Goal: Task Accomplishment & Management: Complete application form

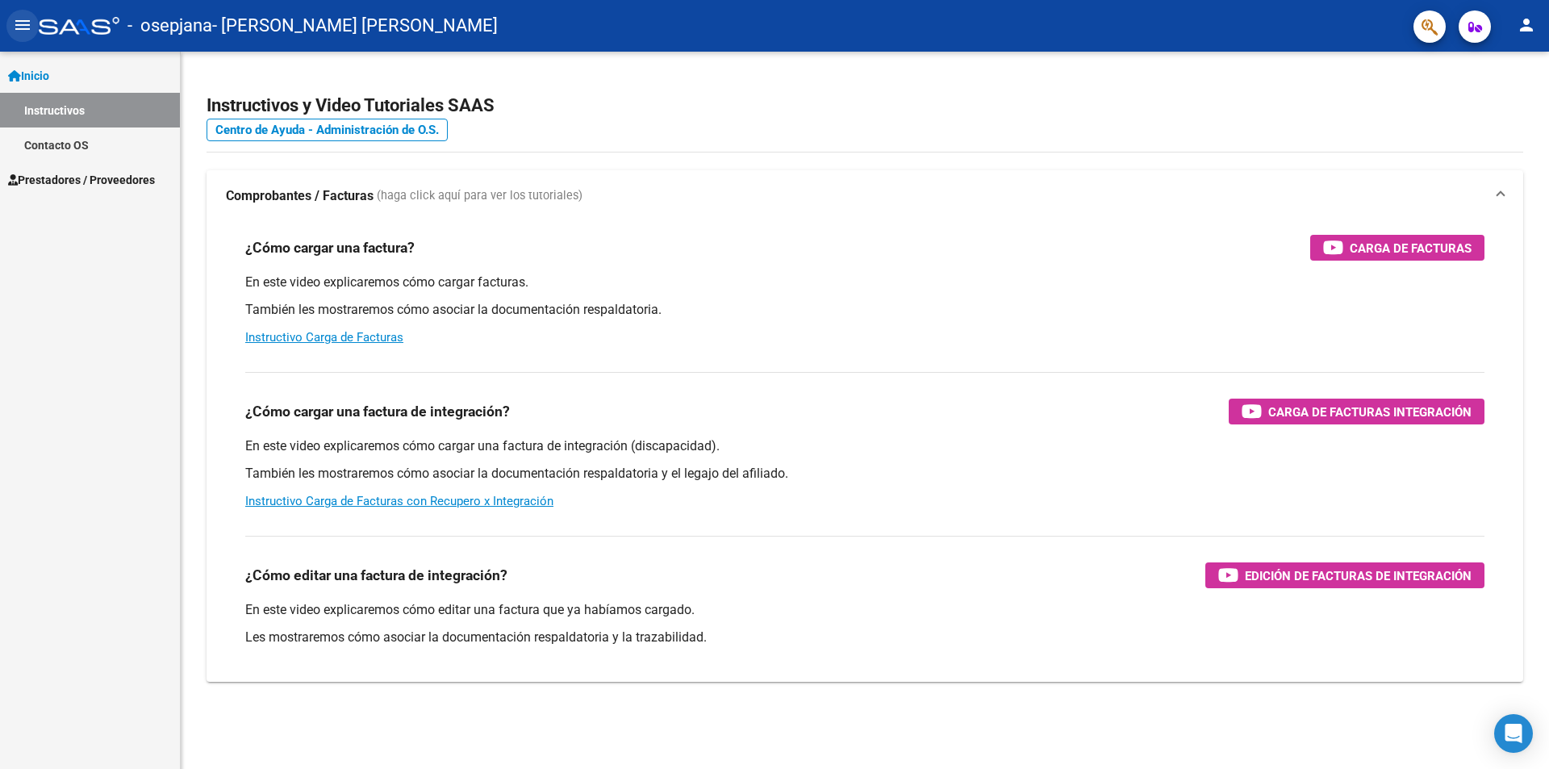
click at [20, 31] on mat-icon "menu" at bounding box center [22, 24] width 19 height 19
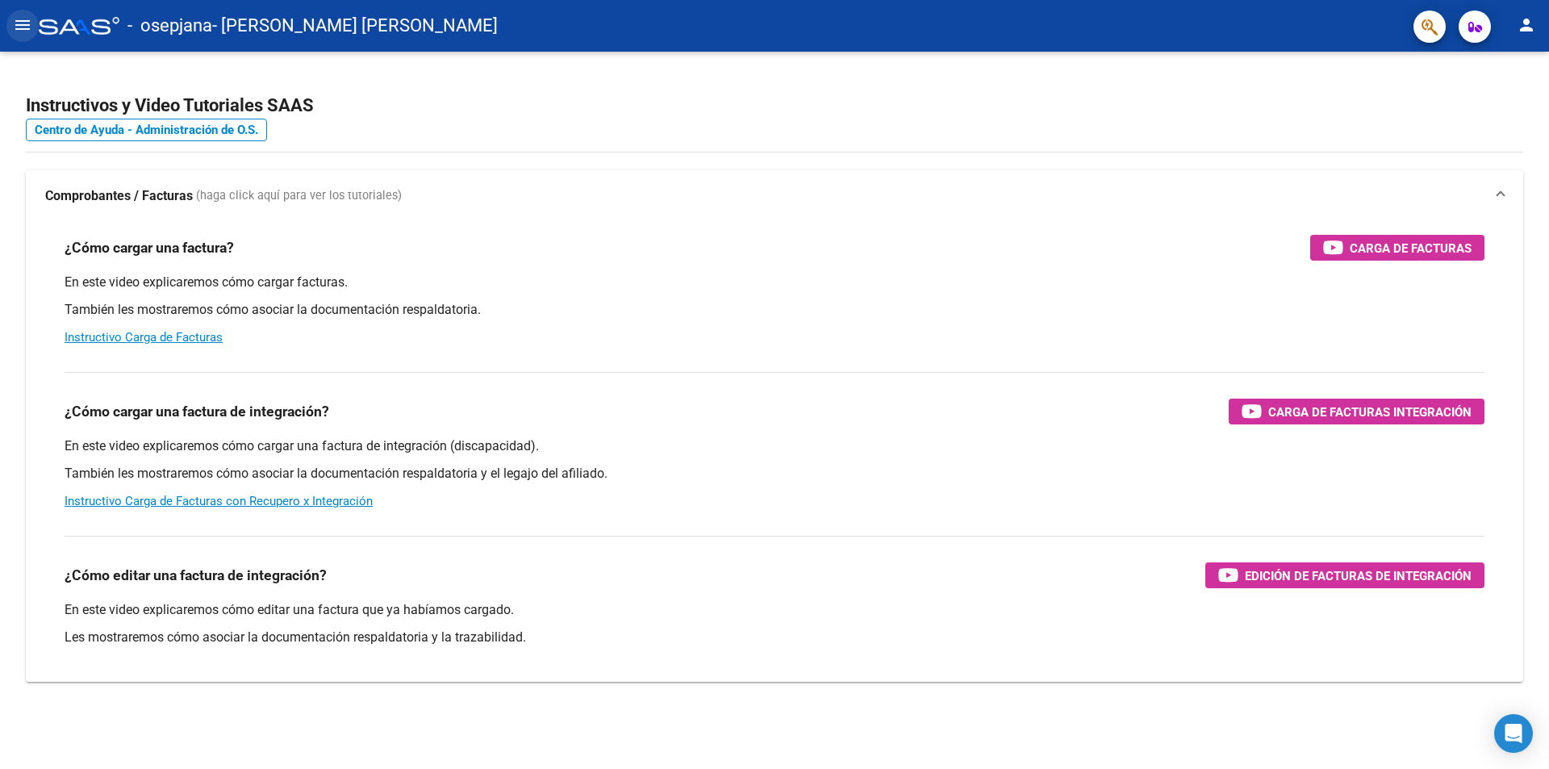
click at [20, 31] on mat-icon "menu" at bounding box center [22, 24] width 19 height 19
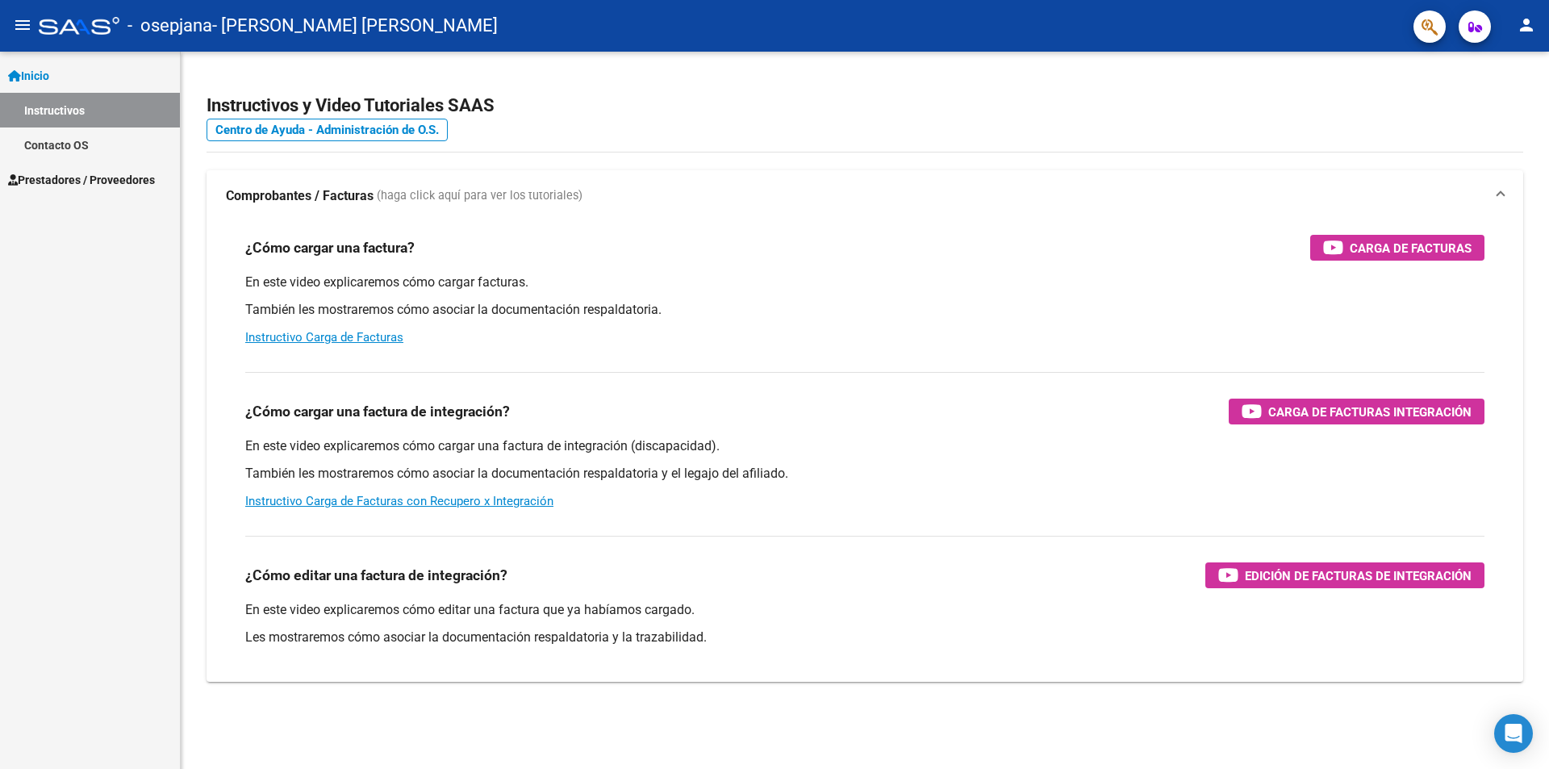
click at [72, 171] on span "Prestadores / Proveedores" at bounding box center [81, 180] width 147 height 18
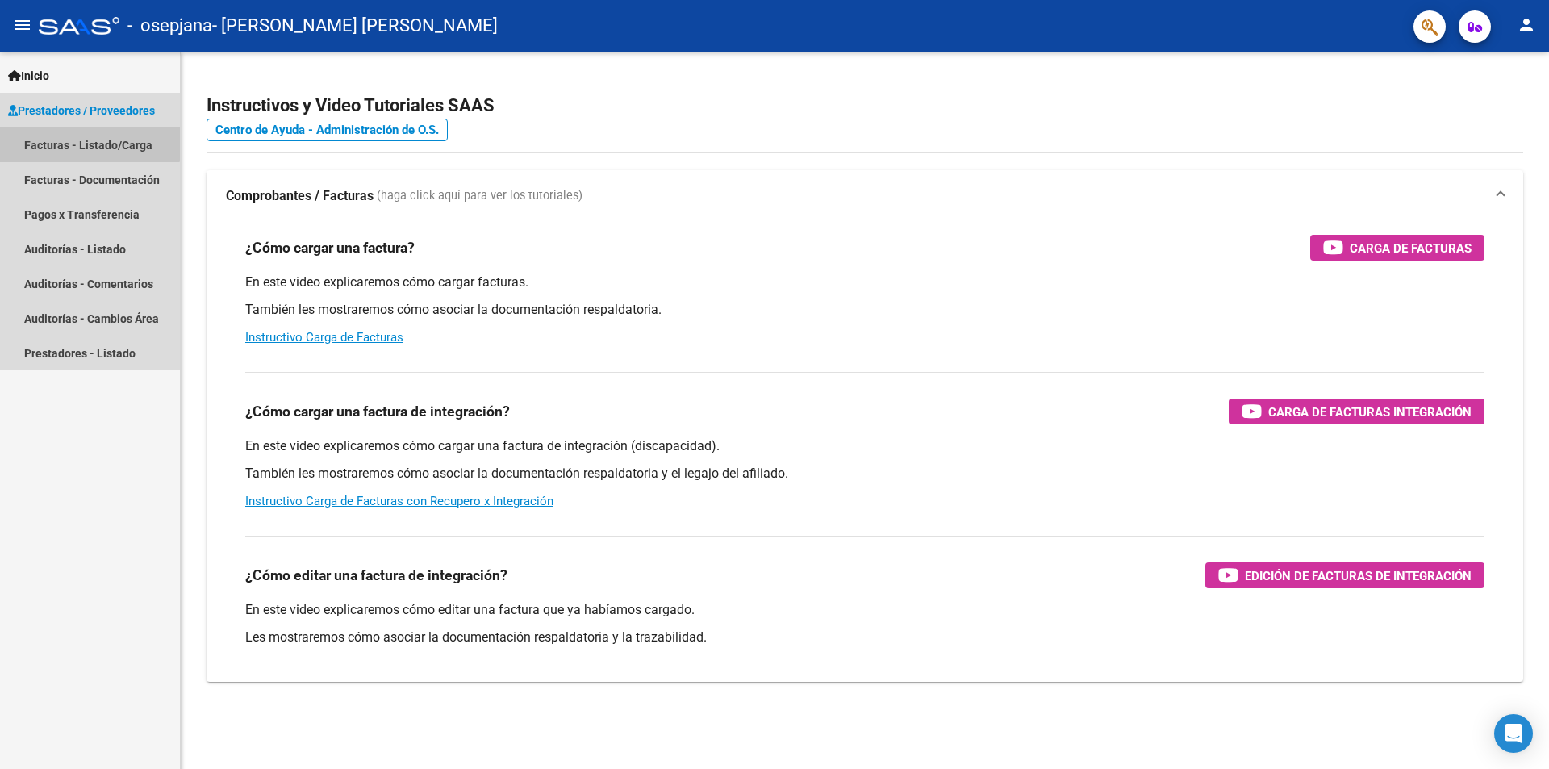
click at [83, 143] on link "Facturas - Listado/Carga" at bounding box center [90, 144] width 180 height 35
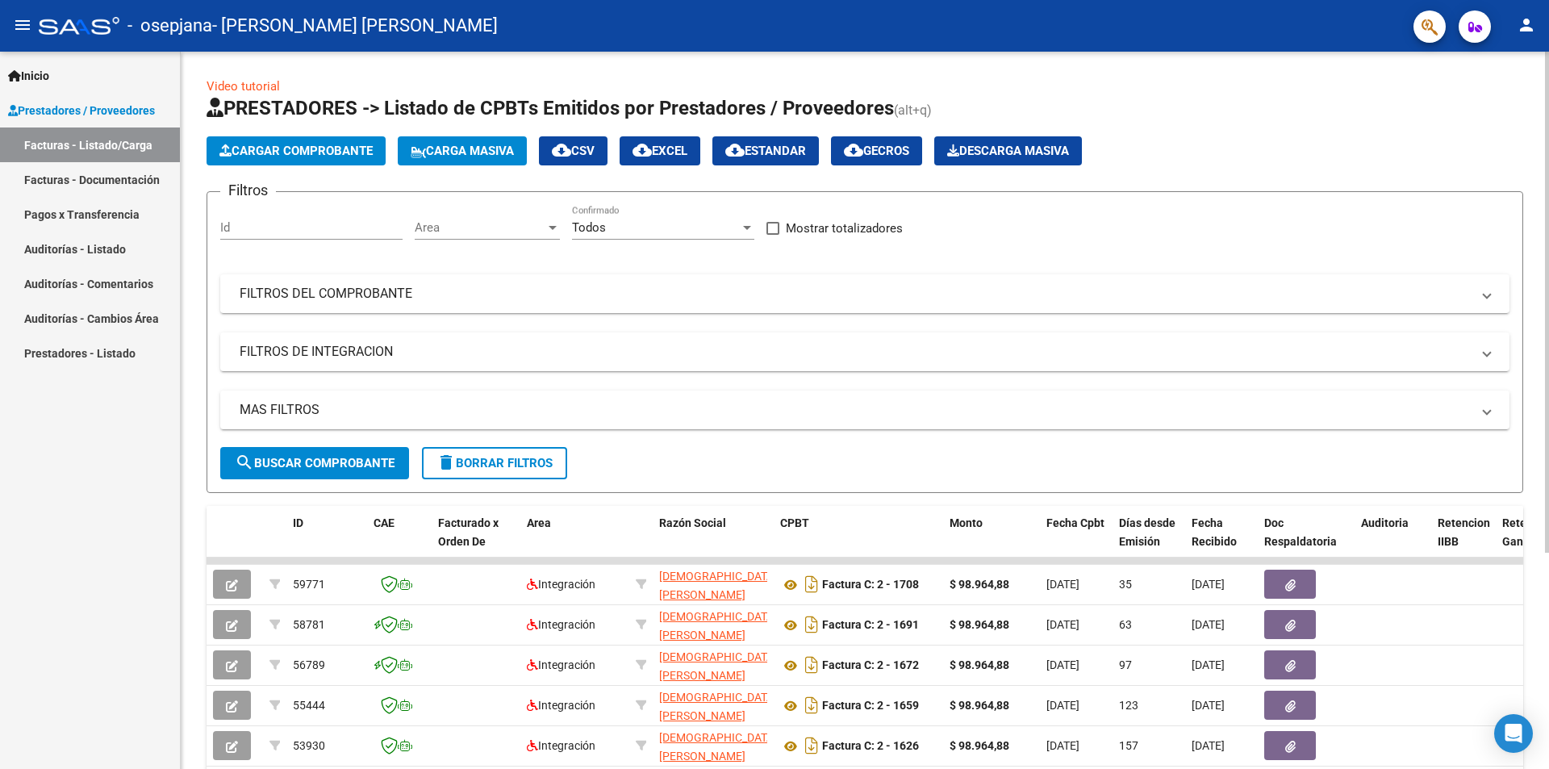
click at [270, 148] on span "Cargar Comprobante" at bounding box center [295, 151] width 153 height 15
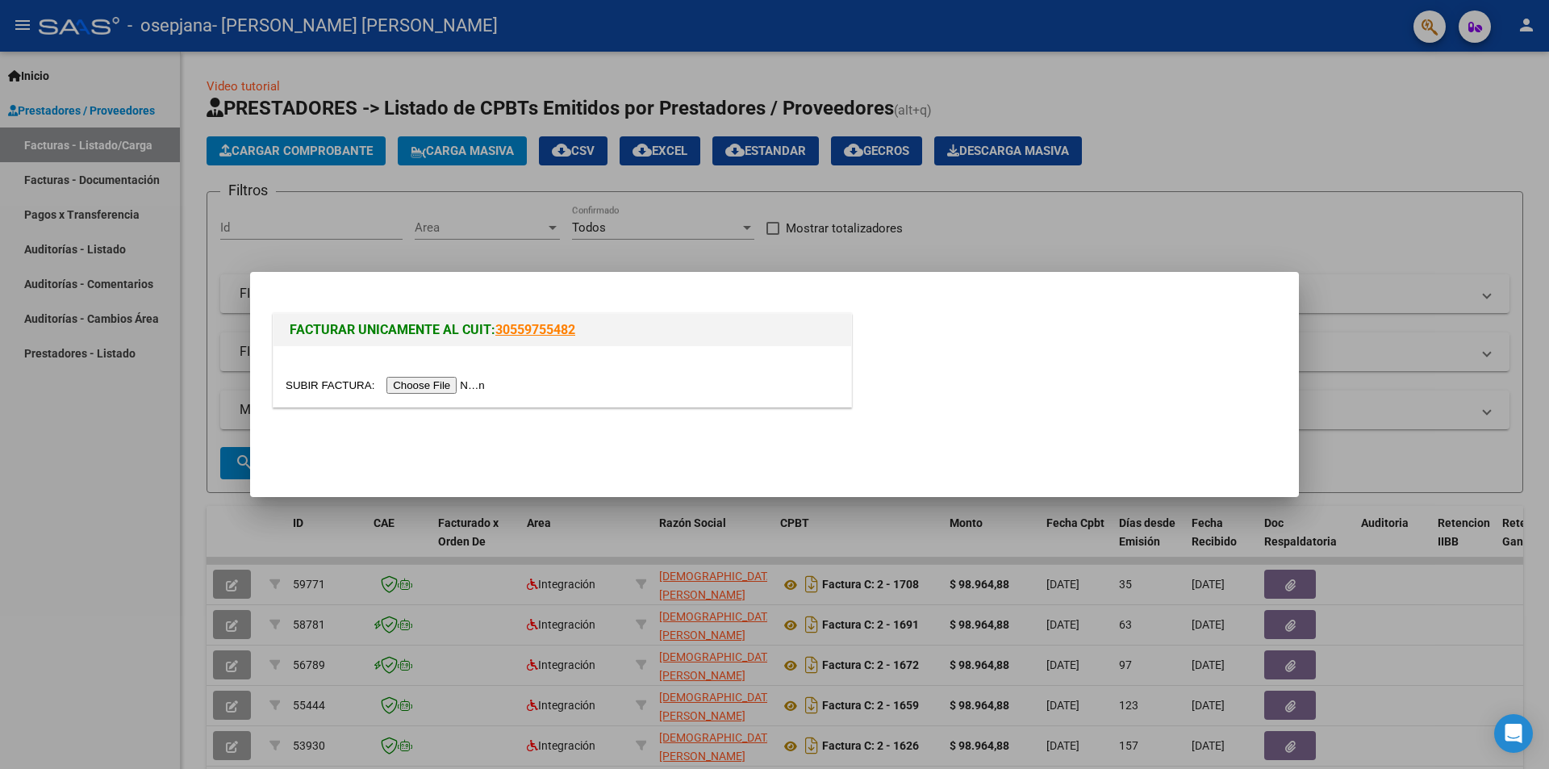
click at [458, 379] on input "file" at bounding box center [388, 385] width 204 height 17
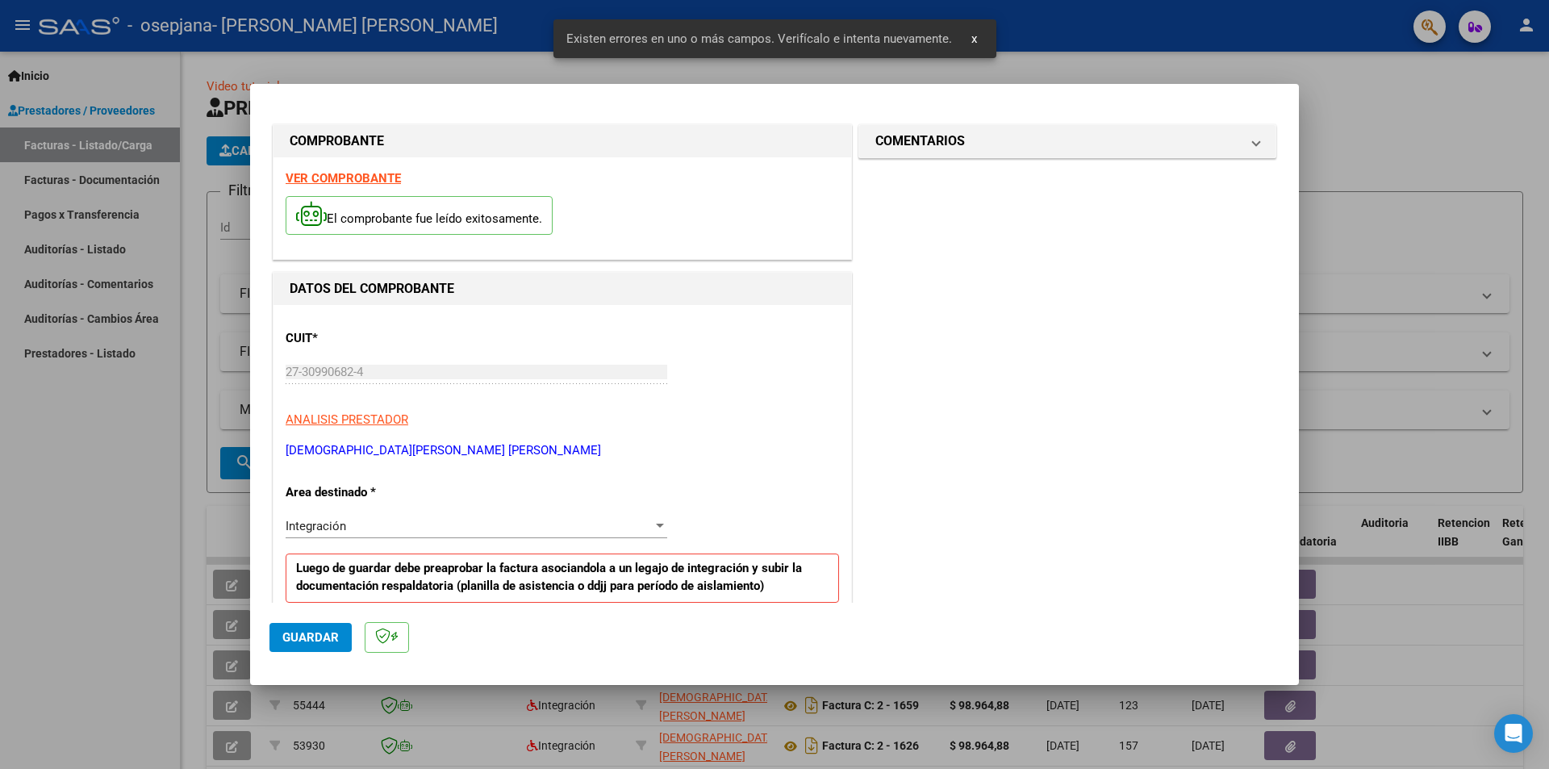
scroll to position [282, 0]
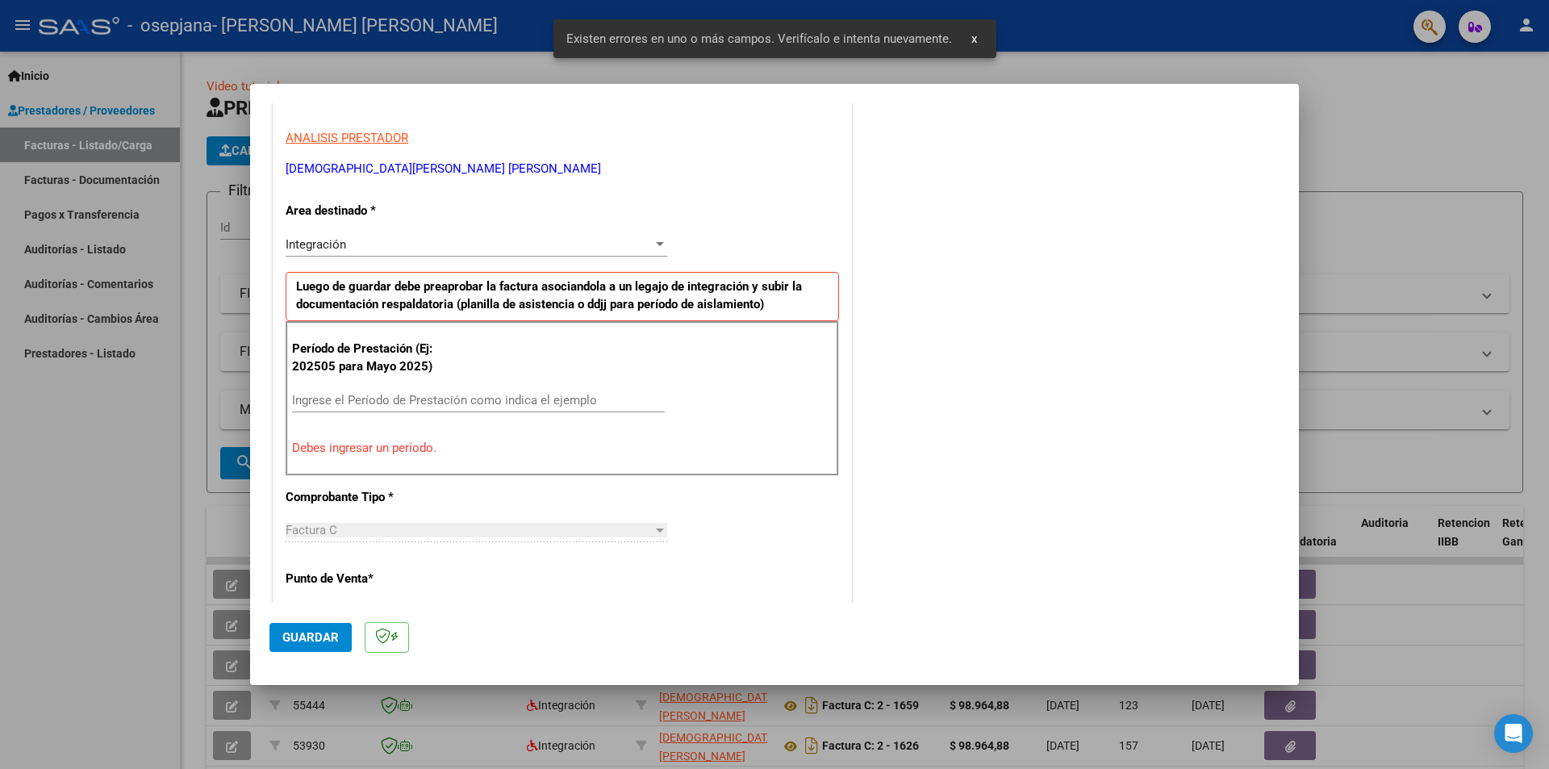
click at [442, 395] on input "Ingrese el Período de Prestación como indica el ejemplo" at bounding box center [478, 400] width 373 height 15
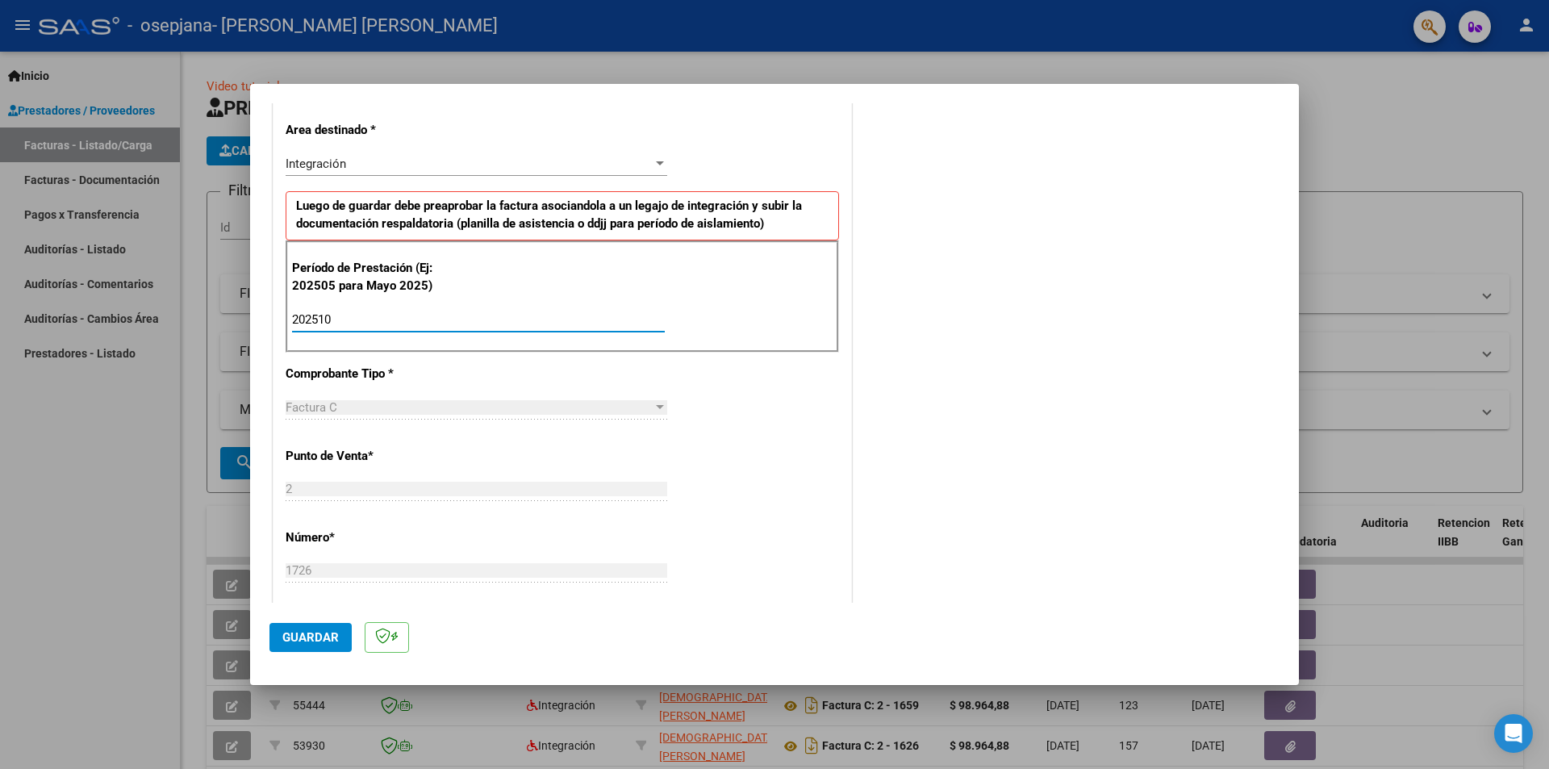
scroll to position [766, 0]
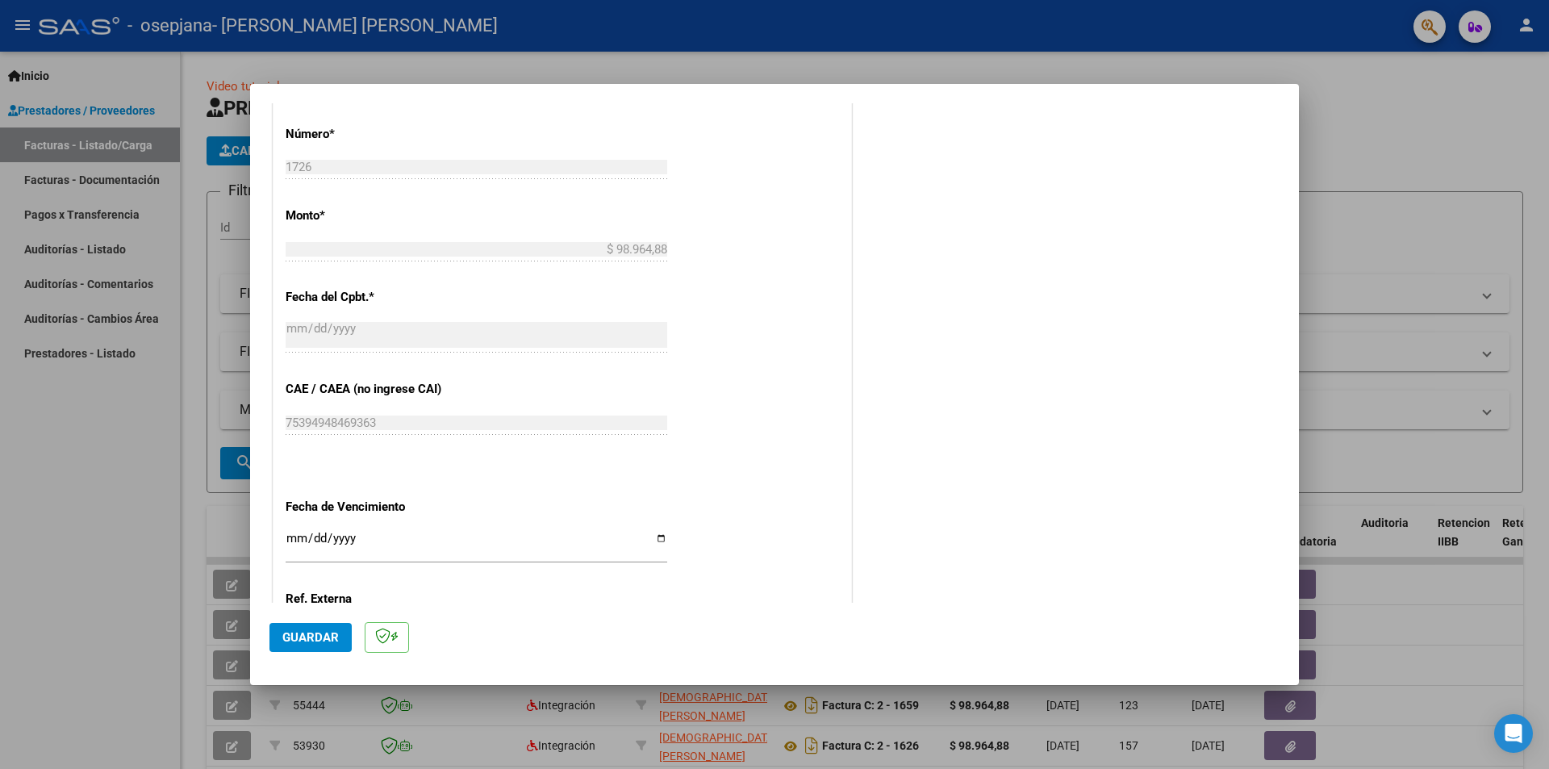
type input "202510"
click at [314, 533] on input "Ingresar la fecha" at bounding box center [477, 545] width 382 height 26
click at [288, 534] on input "Ingresar la fecha" at bounding box center [477, 545] width 382 height 26
type input "[DATE]"
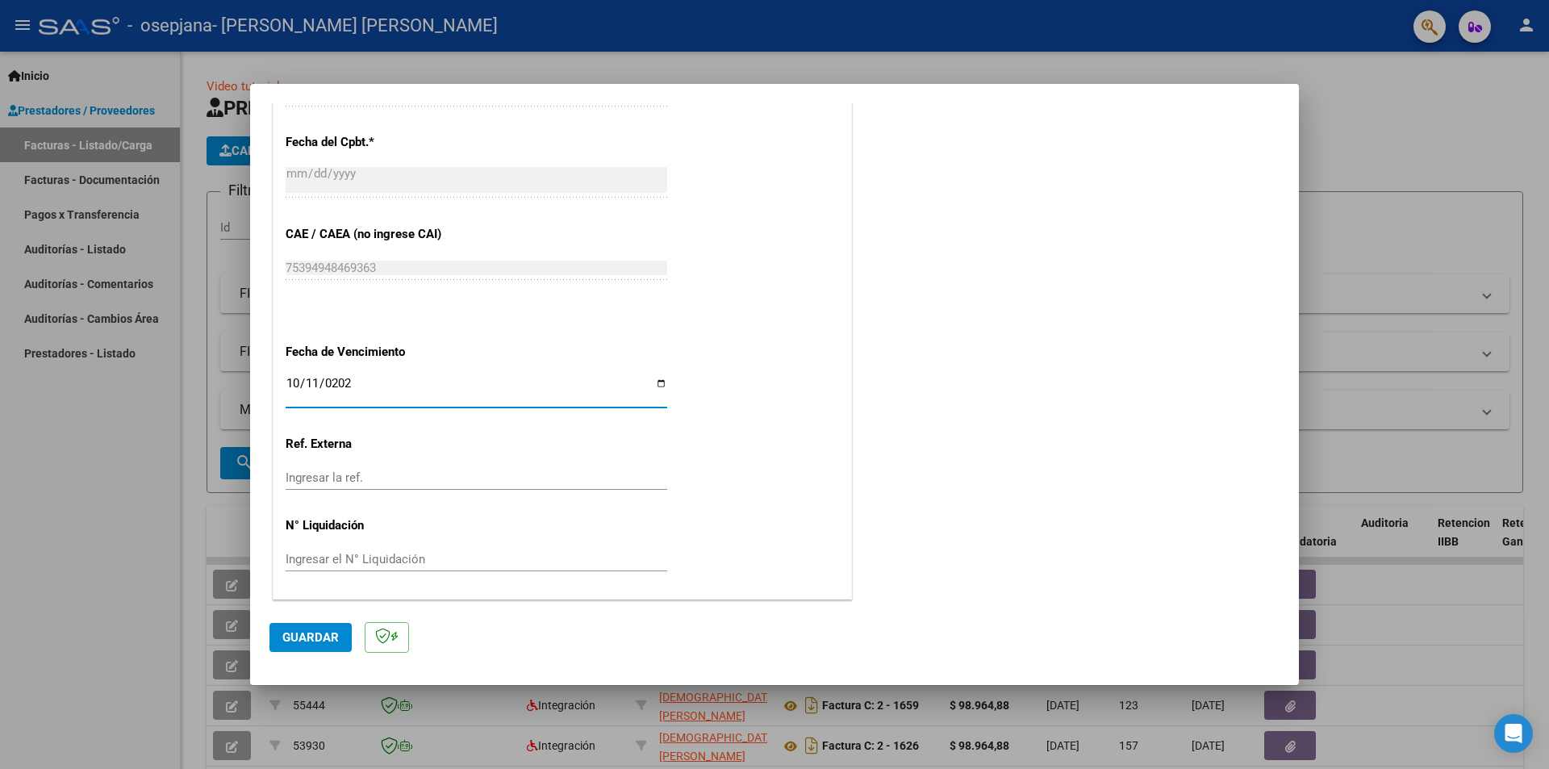
scroll to position [921, 0]
click at [318, 640] on span "Guardar" at bounding box center [310, 637] width 56 height 15
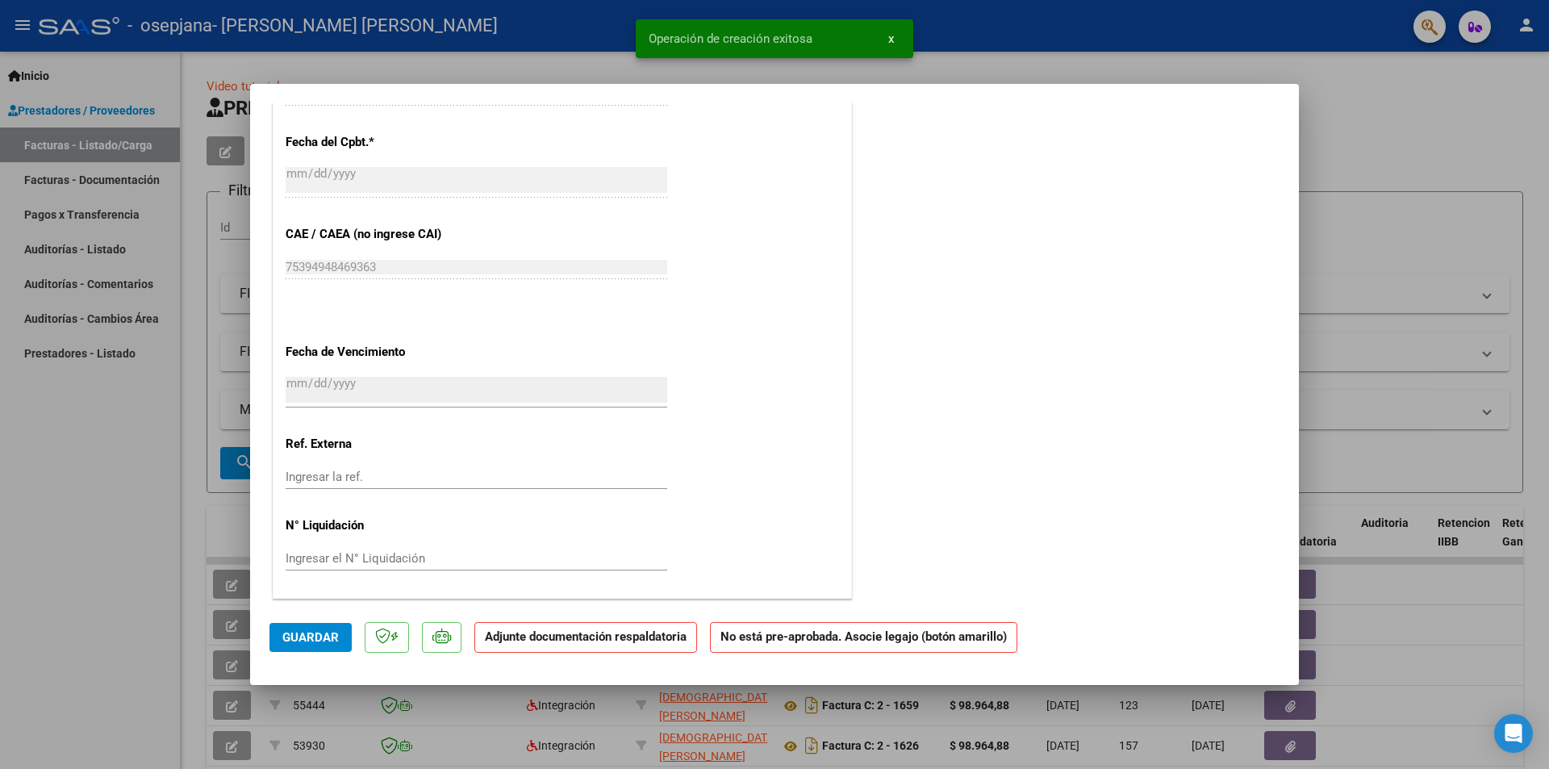
scroll to position [0, 0]
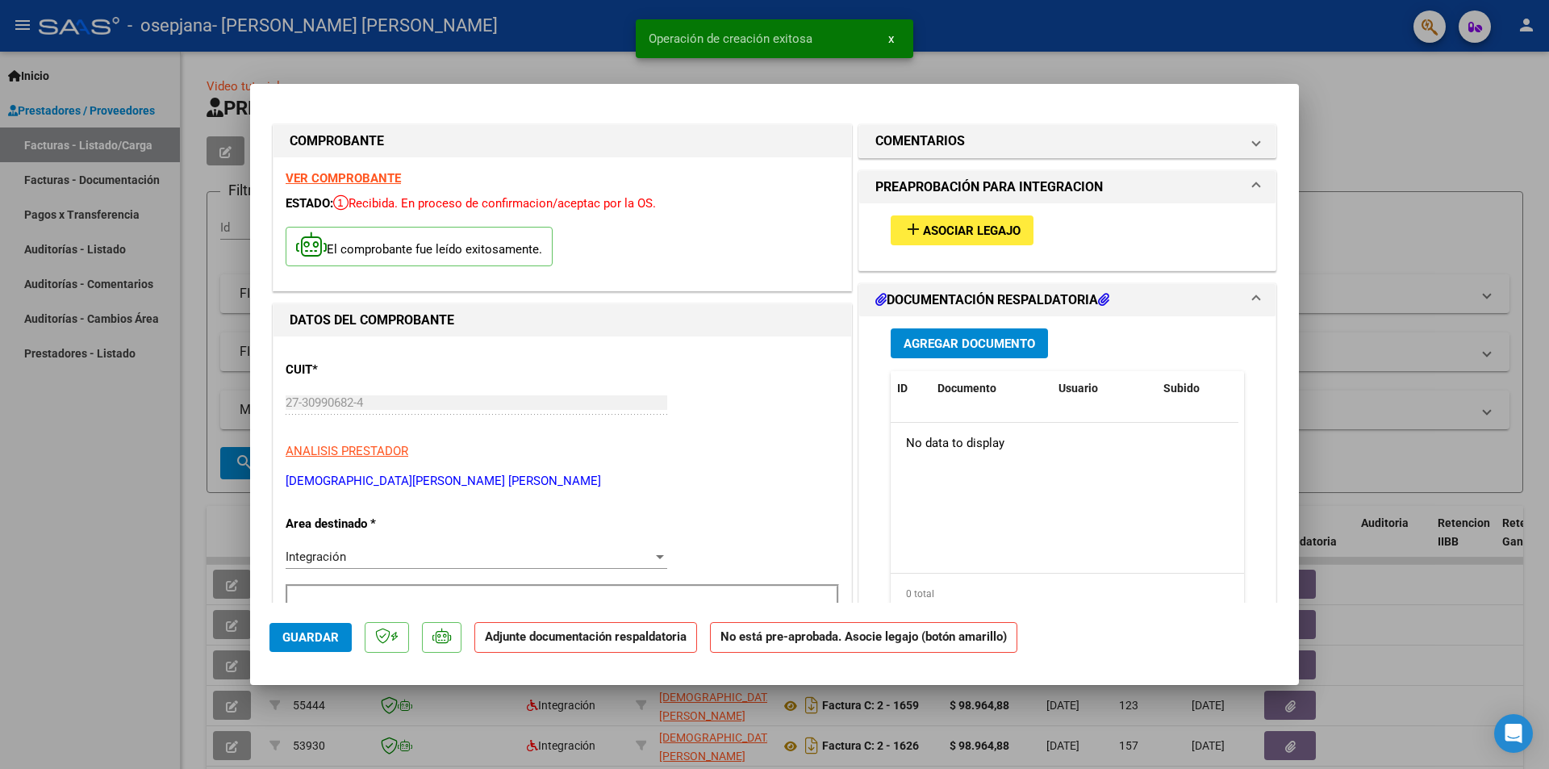
click at [968, 225] on span "Asociar Legajo" at bounding box center [972, 231] width 98 height 15
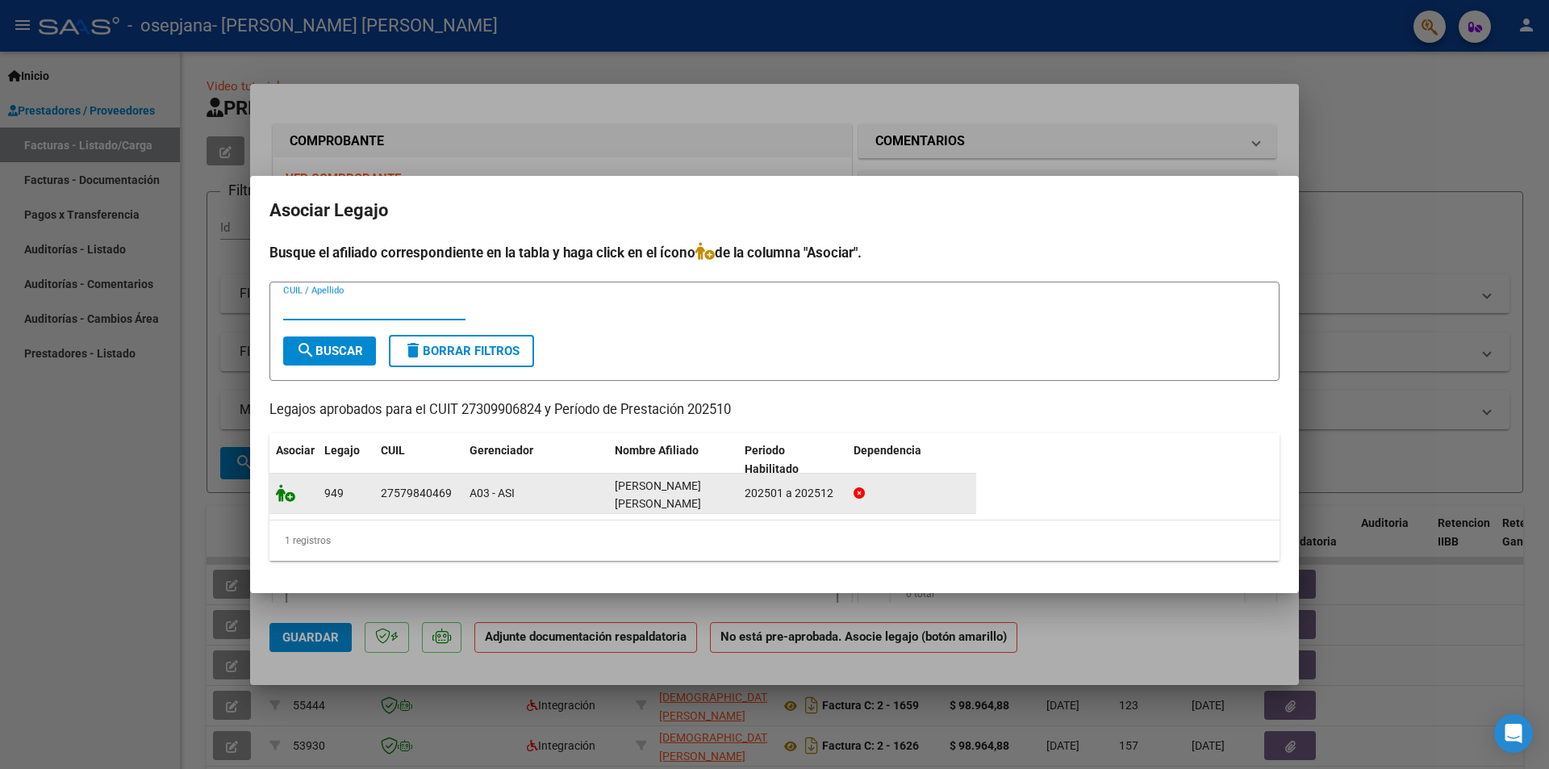
click at [279, 490] on icon at bounding box center [285, 493] width 19 height 18
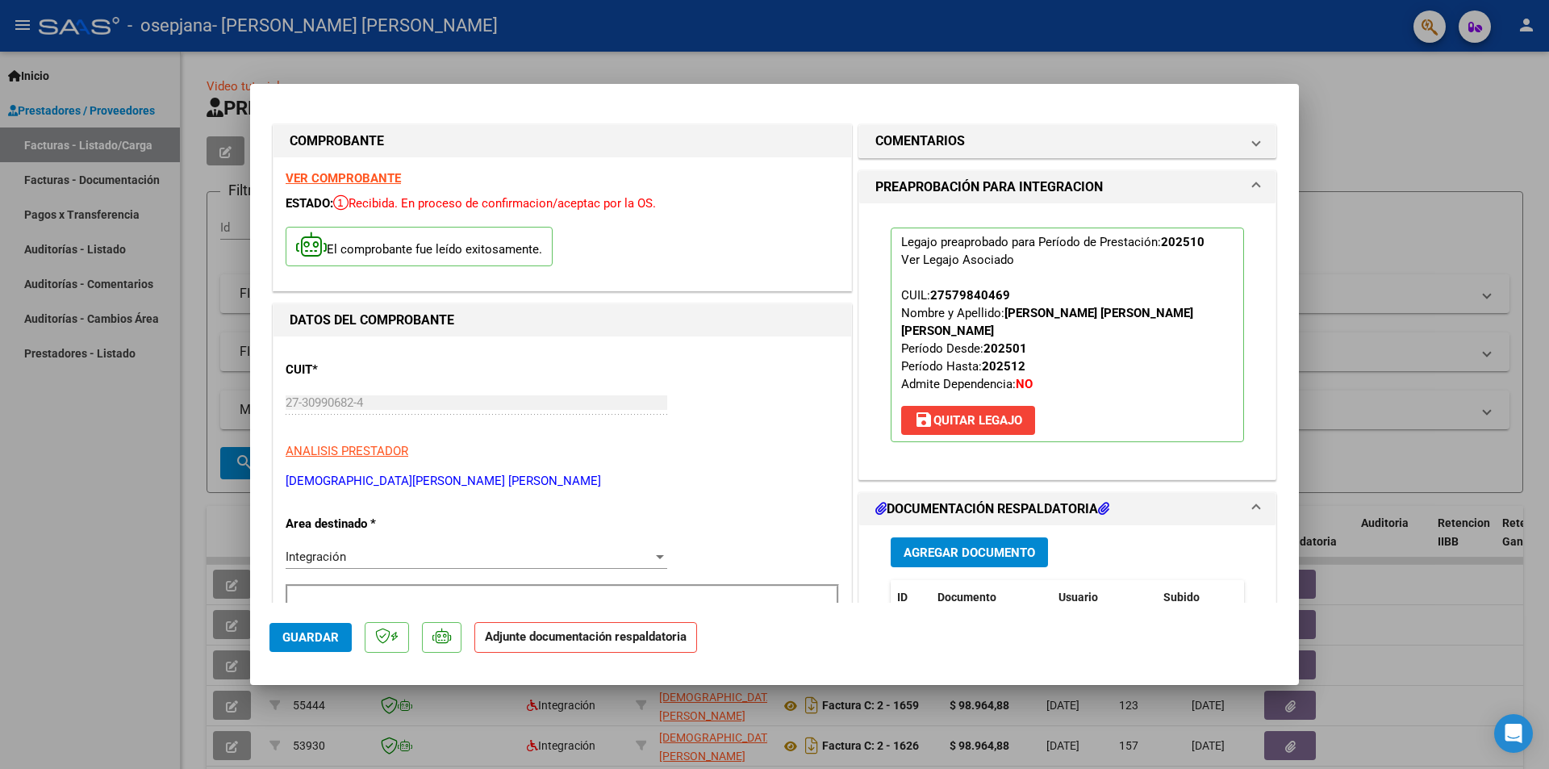
click at [967, 544] on button "Agregar Documento" at bounding box center [969, 552] width 157 height 30
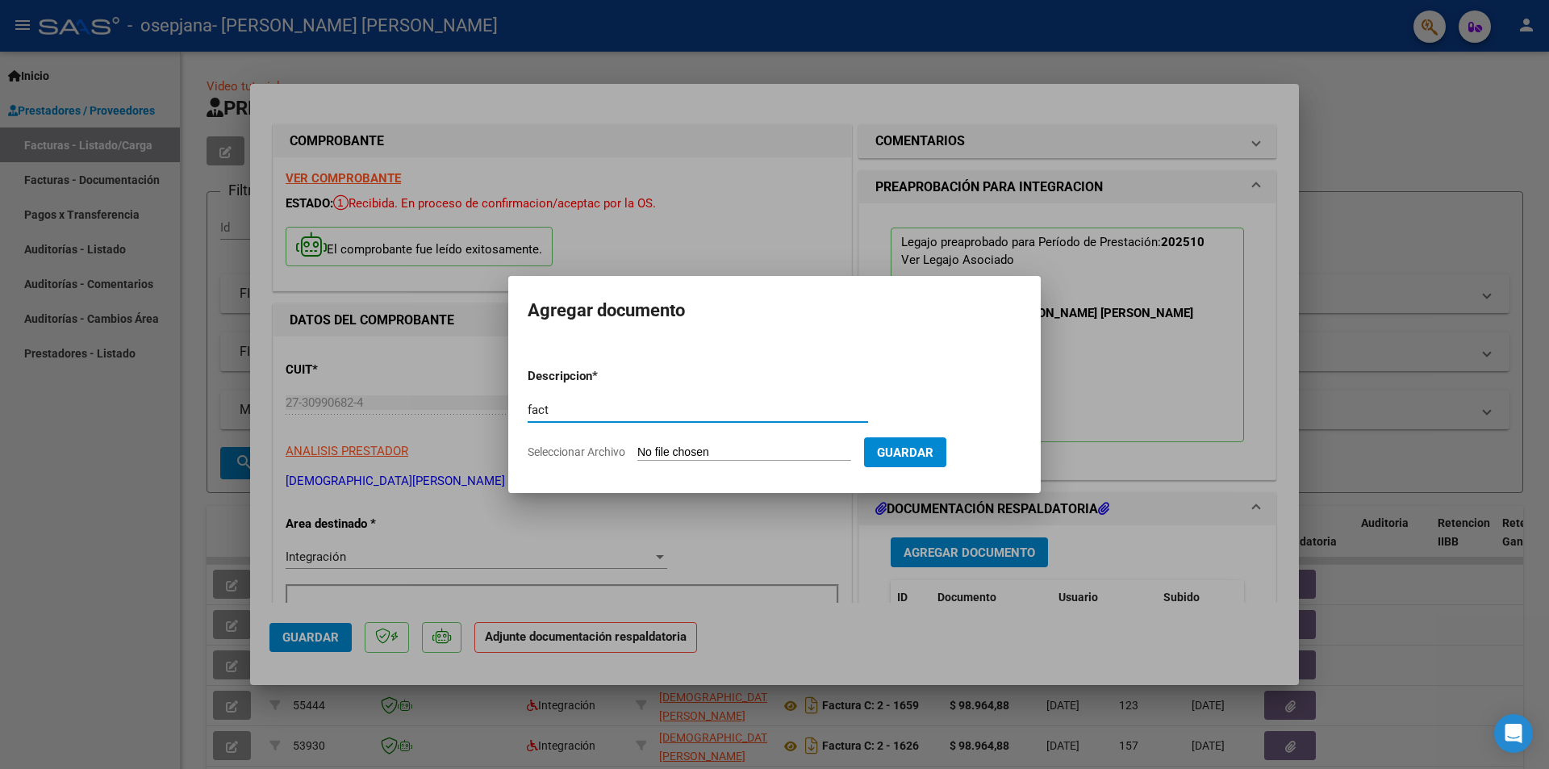
type input "fact"
click at [732, 448] on input "Seleccionar Archivo" at bounding box center [744, 452] width 214 height 15
type input "C:\fakepath\27309906824_011_00002_00001726.pdf"
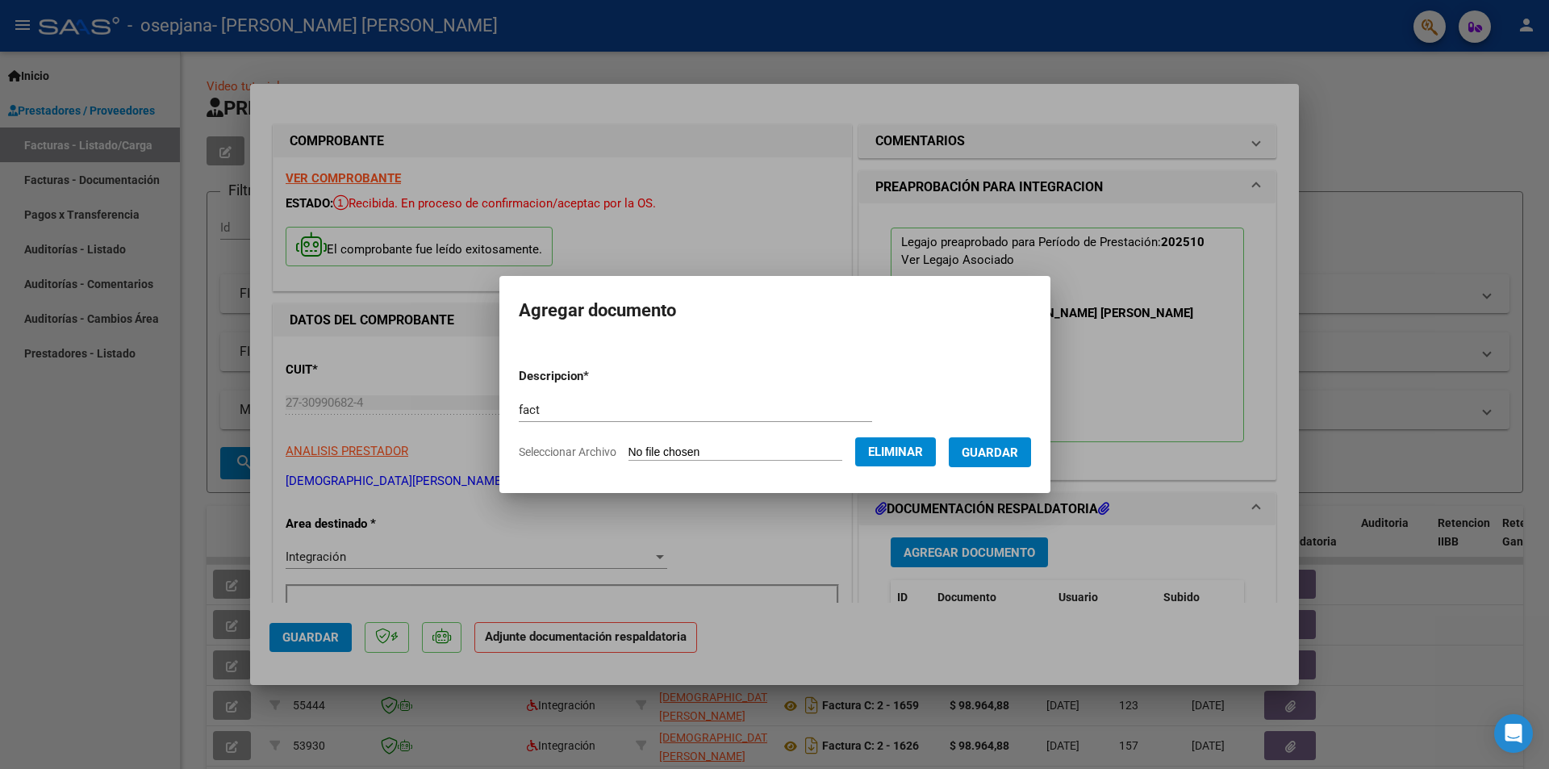
click at [1000, 455] on span "Guardar" at bounding box center [990, 452] width 56 height 15
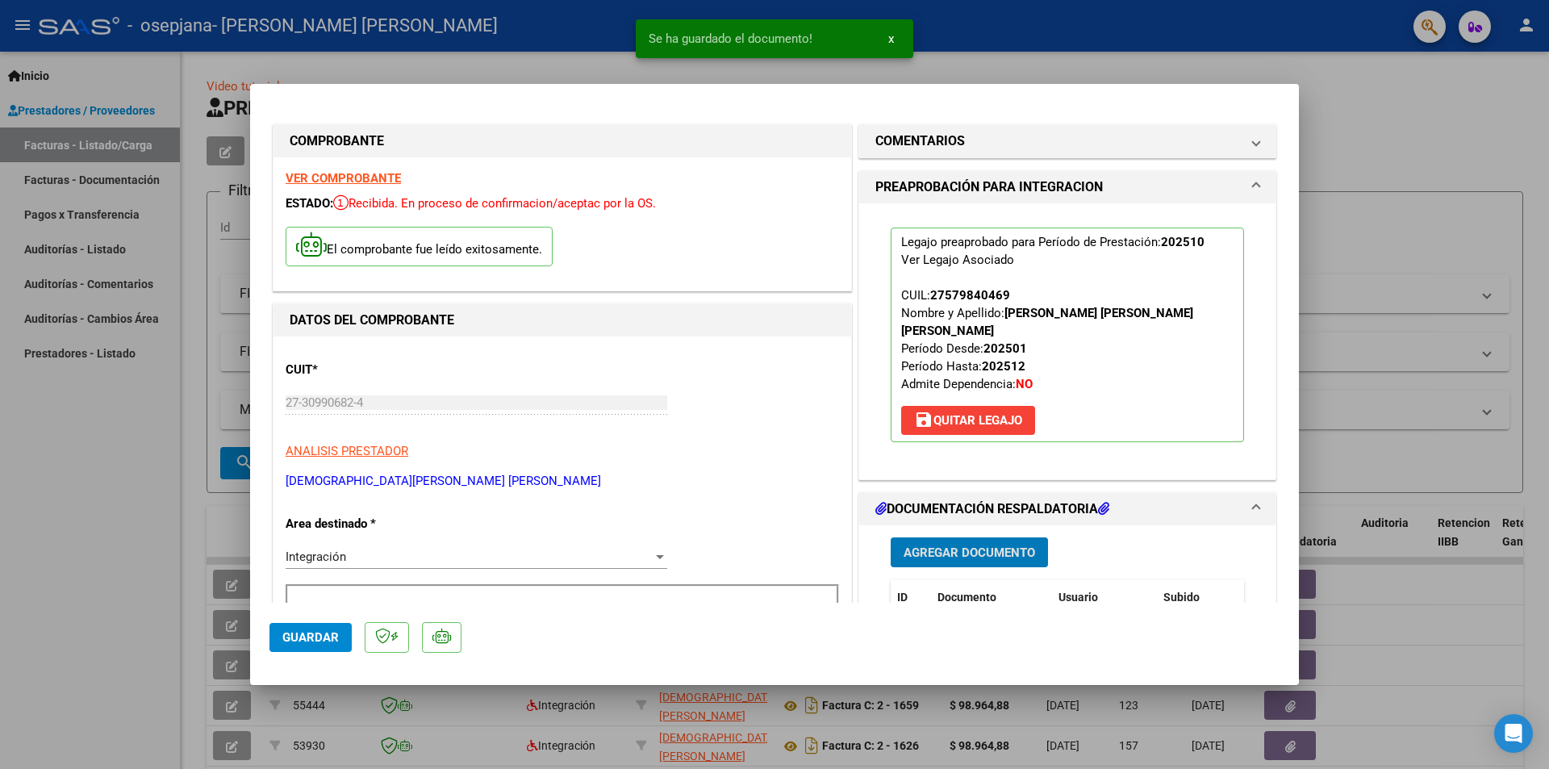
click at [975, 545] on span "Agregar Documento" at bounding box center [970, 552] width 132 height 15
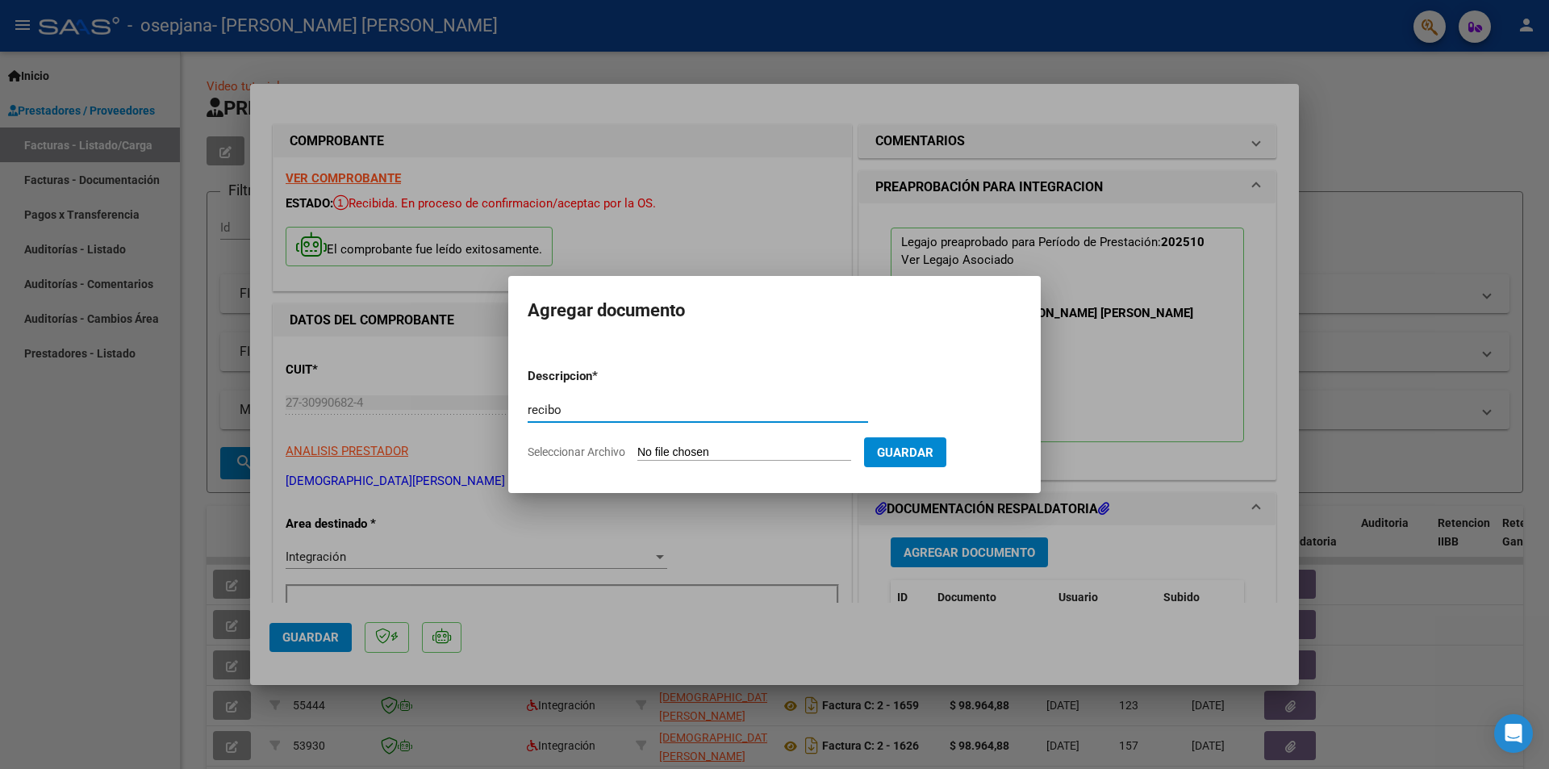
type input "recibo"
click at [750, 458] on input "Seleccionar Archivo" at bounding box center [744, 452] width 214 height 15
type input "C:\fakepath\recibo (4).pdf"
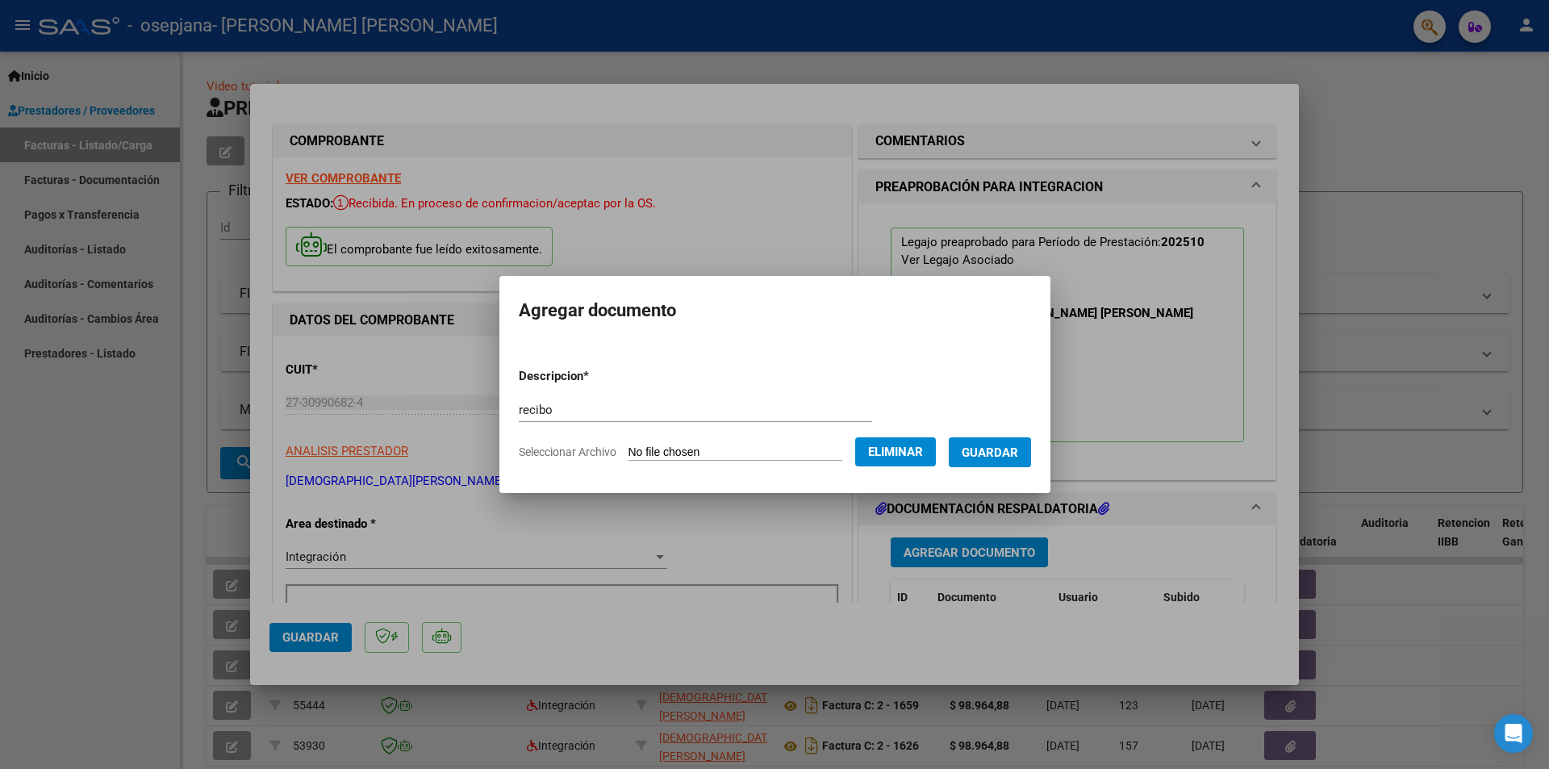
click at [1001, 453] on span "Guardar" at bounding box center [990, 452] width 56 height 15
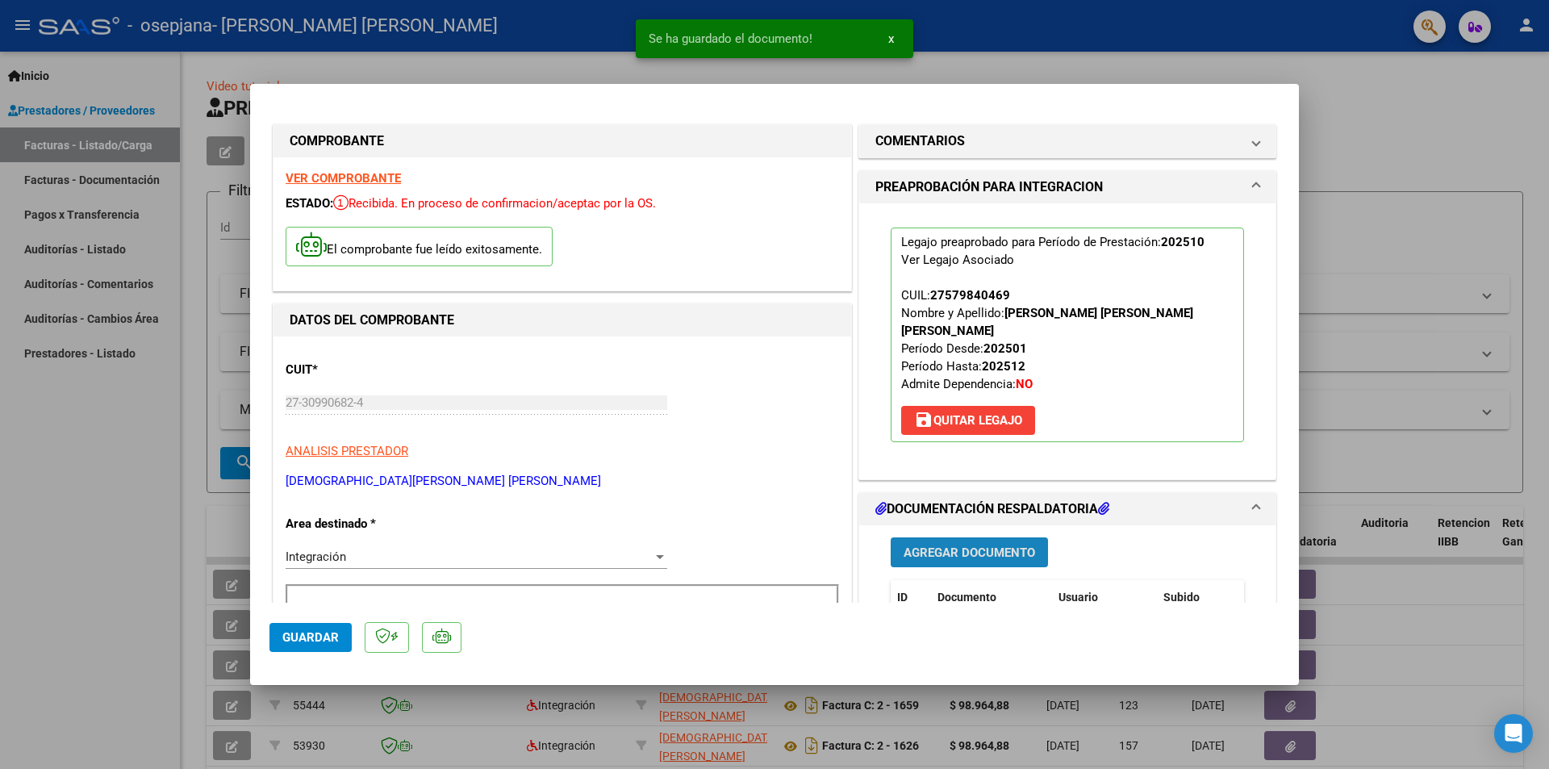
click at [972, 545] on span "Agregar Documento" at bounding box center [970, 552] width 132 height 15
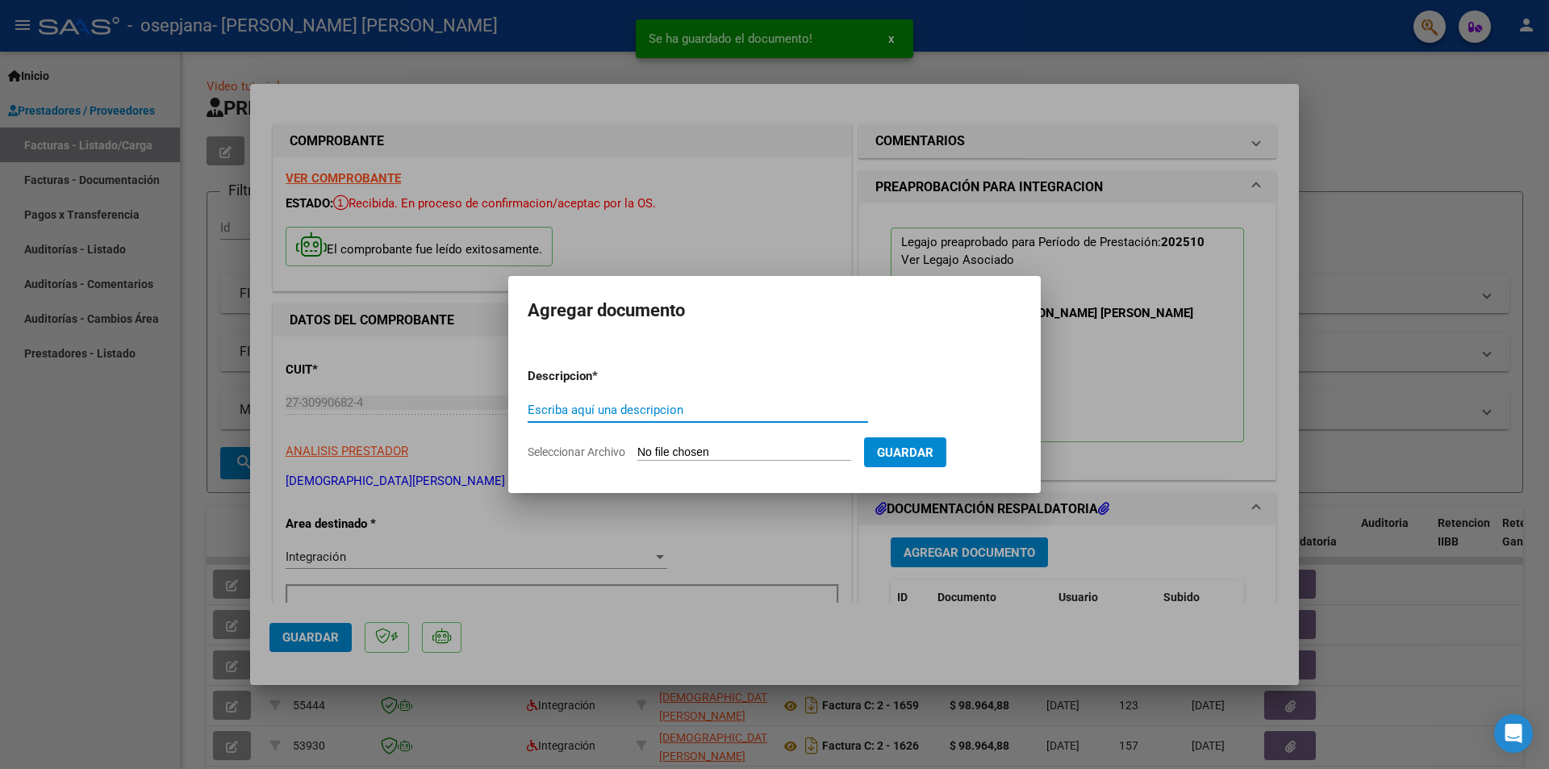
click at [727, 411] on input "Escriba aquí una descripcion" at bounding box center [698, 410] width 341 height 15
type input "cae"
click at [758, 449] on input "Seleccionar Archivo" at bounding box center [744, 452] width 214 height 15
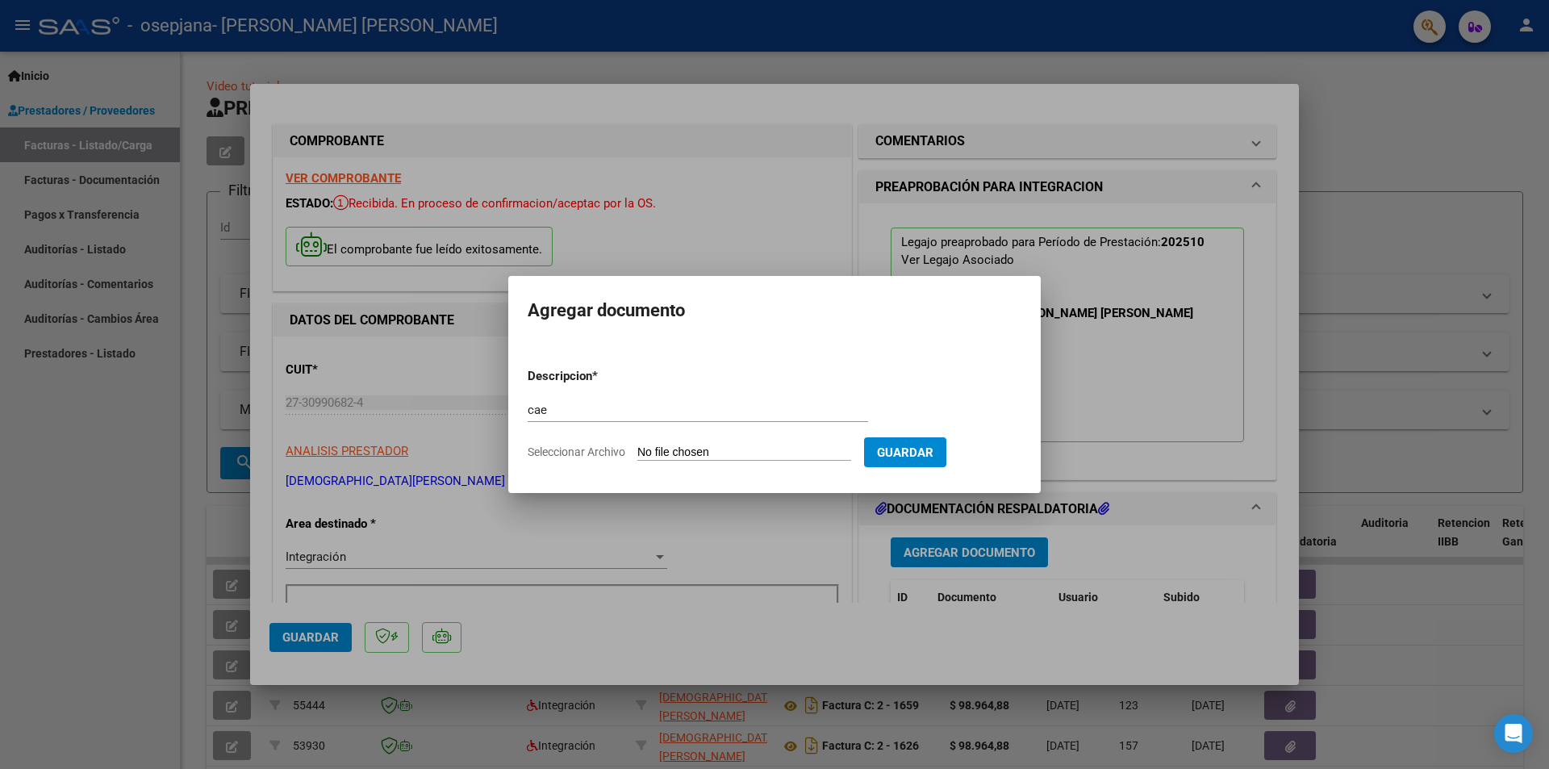
type input "C:\fakepath\Constatación de Comprobantes _ AFIP.pdf"
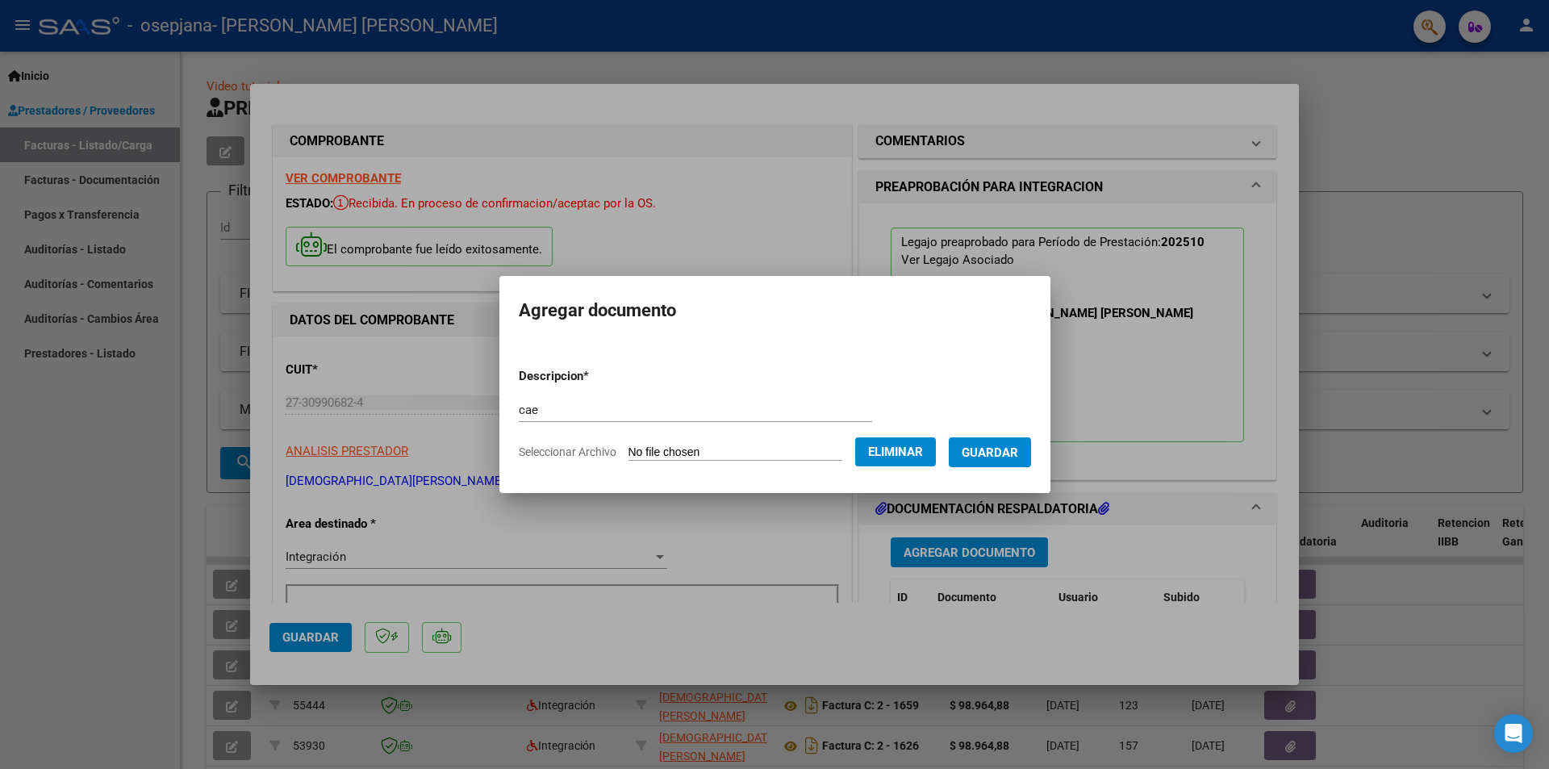
click at [991, 449] on span "Guardar" at bounding box center [990, 452] width 56 height 15
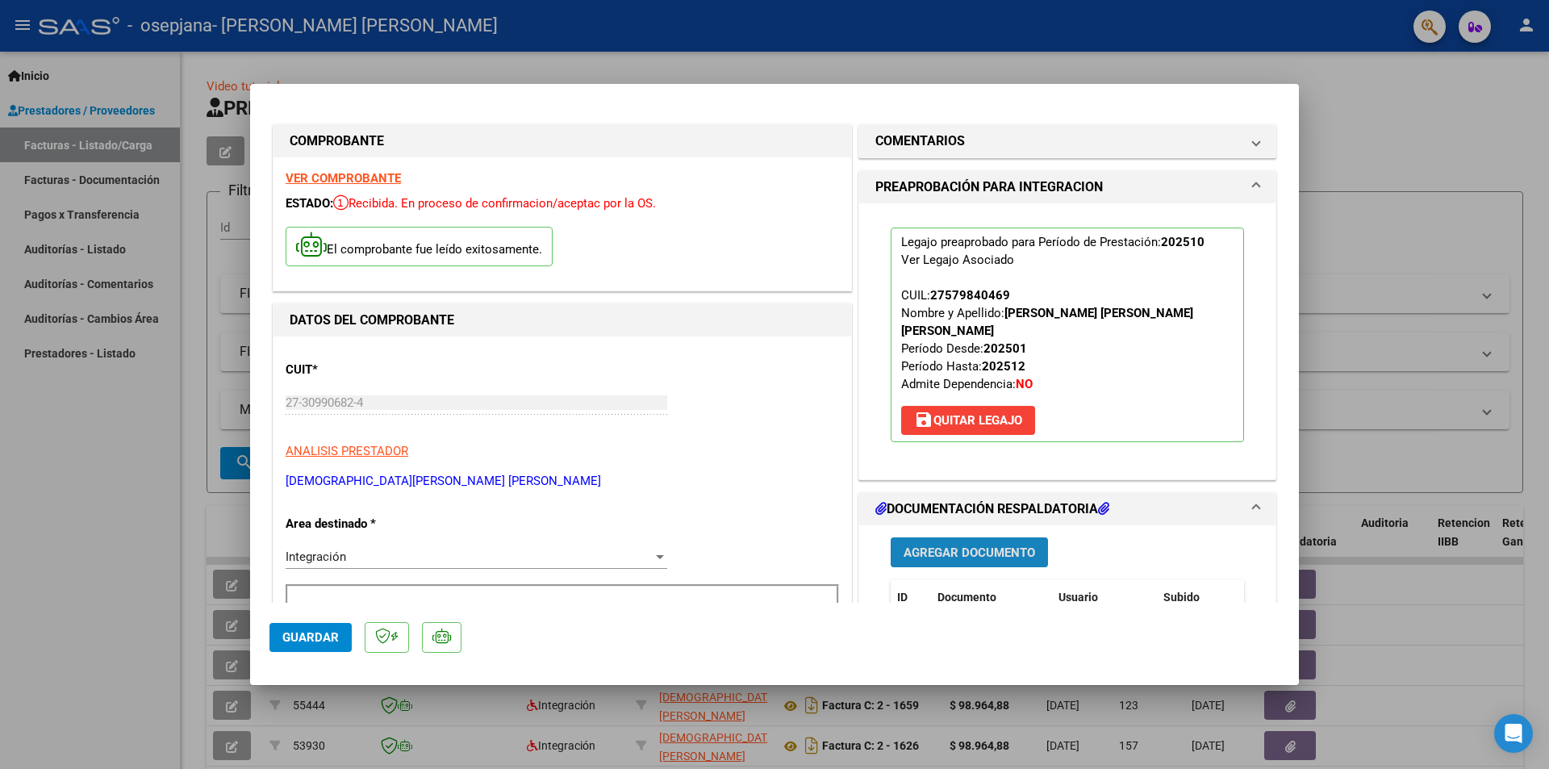
click at [948, 545] on span "Agregar Documento" at bounding box center [970, 552] width 132 height 15
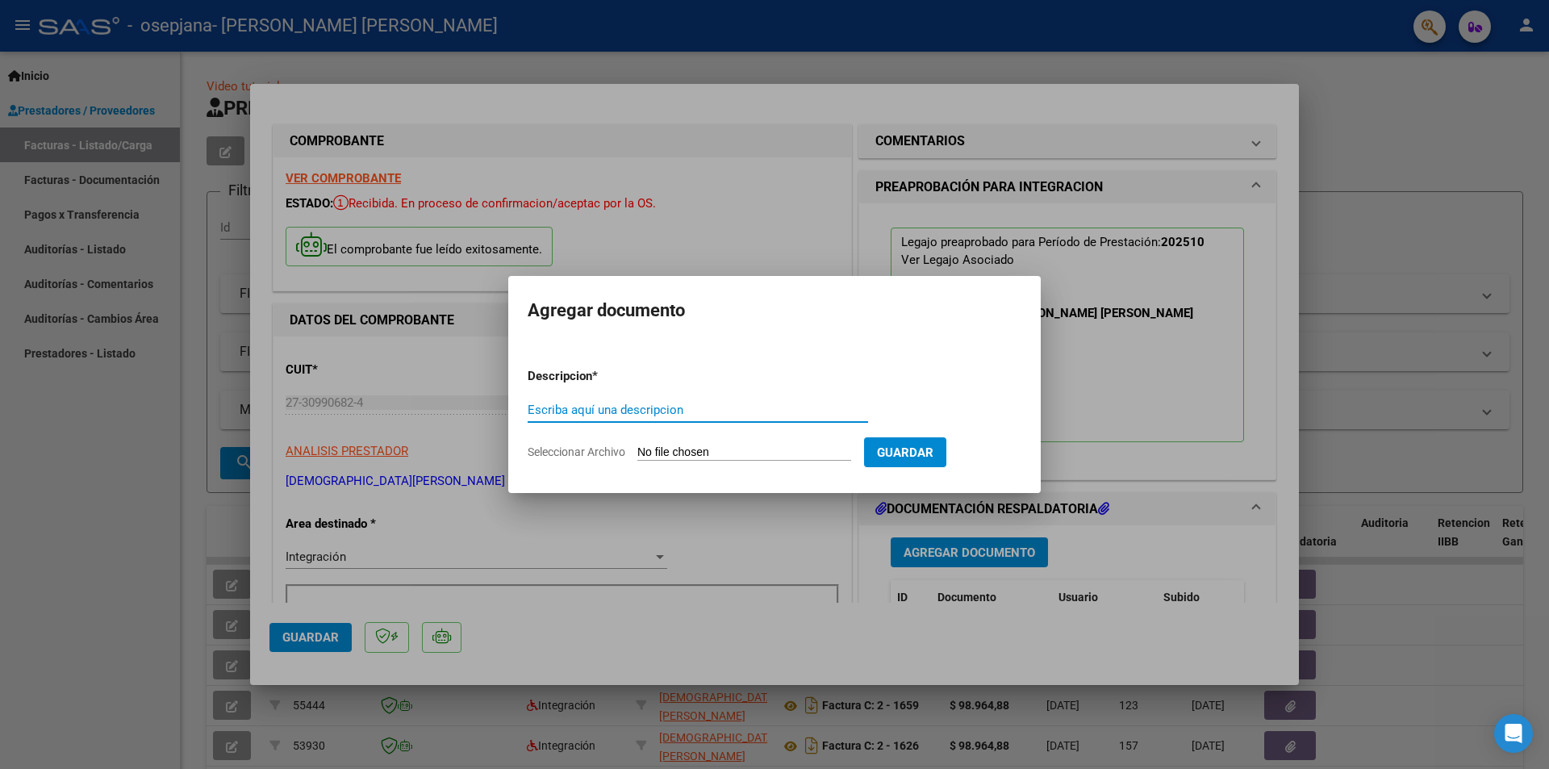
click at [669, 412] on input "Escriba aquí una descripcion" at bounding box center [698, 410] width 341 height 15
type input "asist"
click at [696, 458] on input "Seleccionar Archivo" at bounding box center [744, 452] width 214 height 15
type input "C:\fakepath\Archivo_escaneado_20251005-1608.pdf"
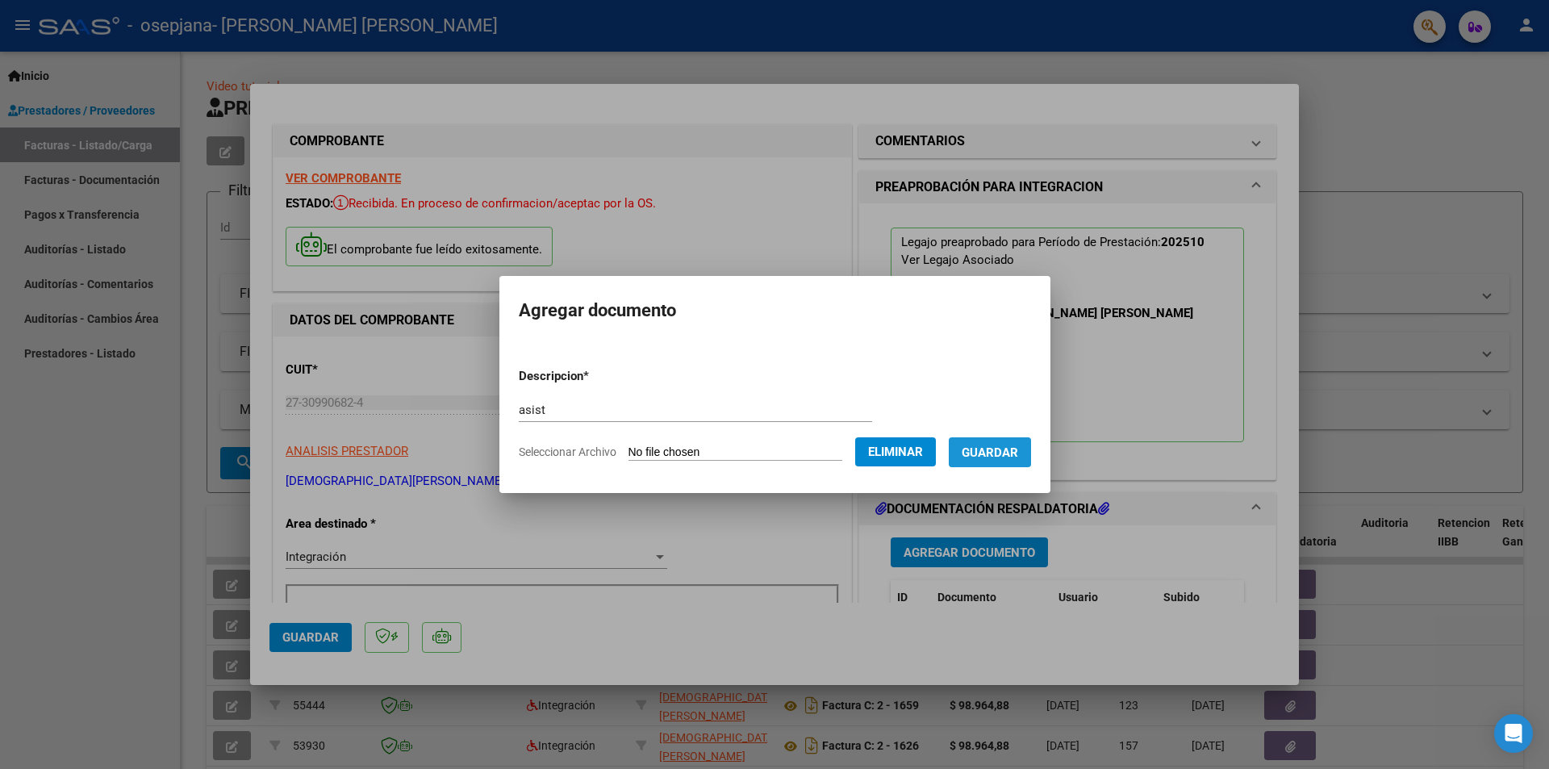
click at [999, 446] on span "Guardar" at bounding box center [990, 452] width 56 height 15
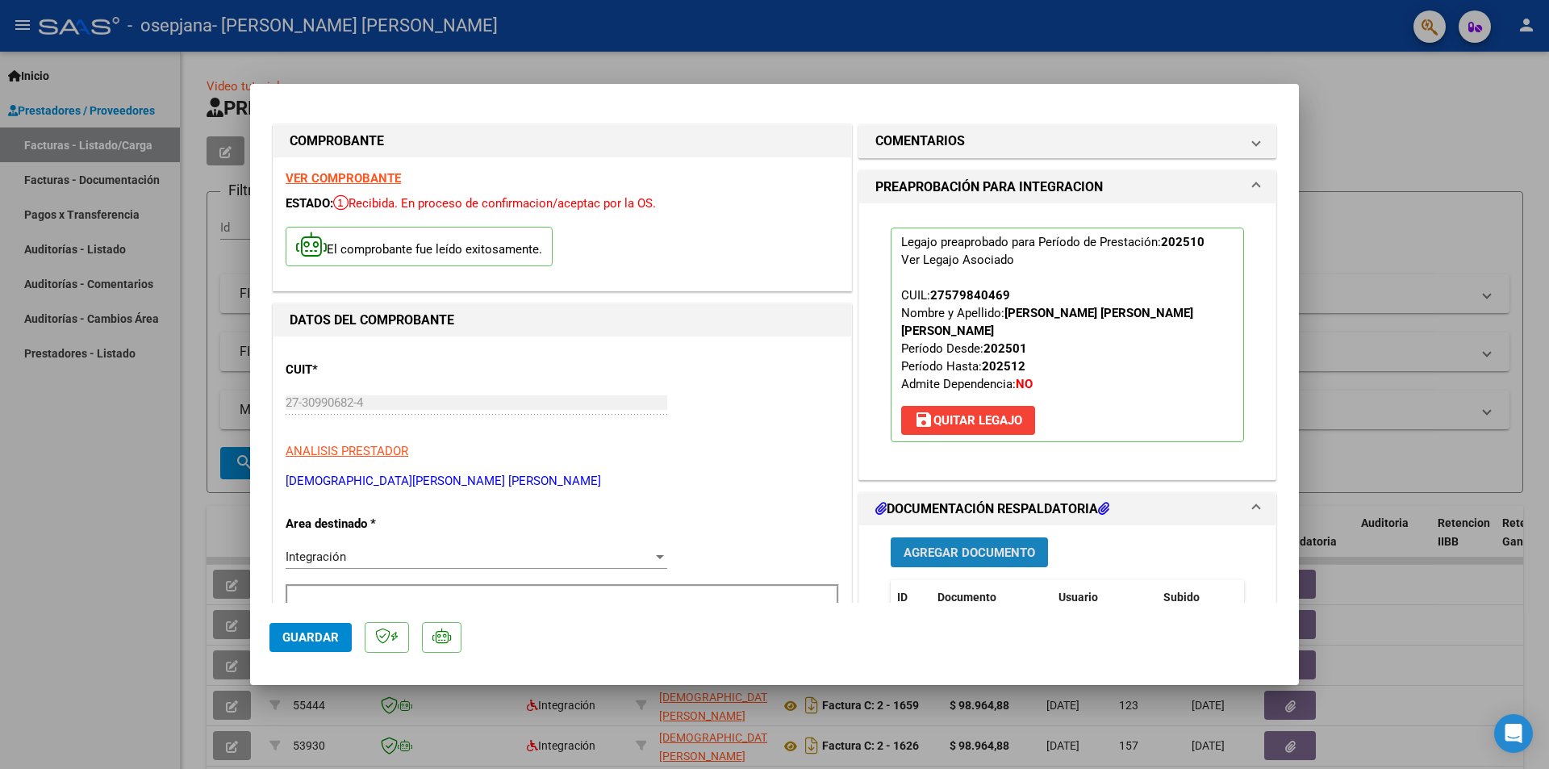
click at [918, 545] on span "Agregar Documento" at bounding box center [970, 552] width 132 height 15
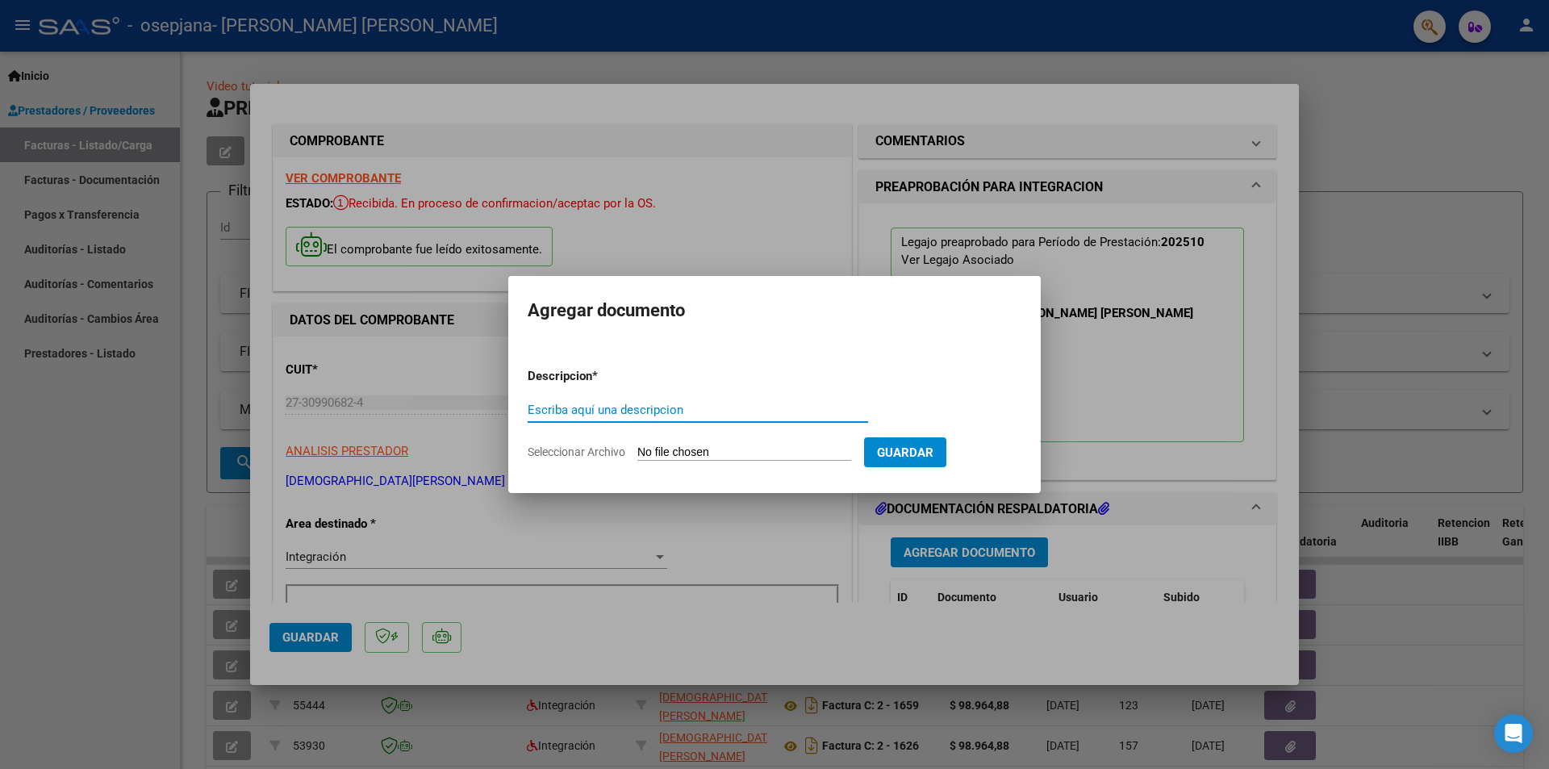
click at [922, 462] on button "Guardar" at bounding box center [905, 452] width 82 height 30
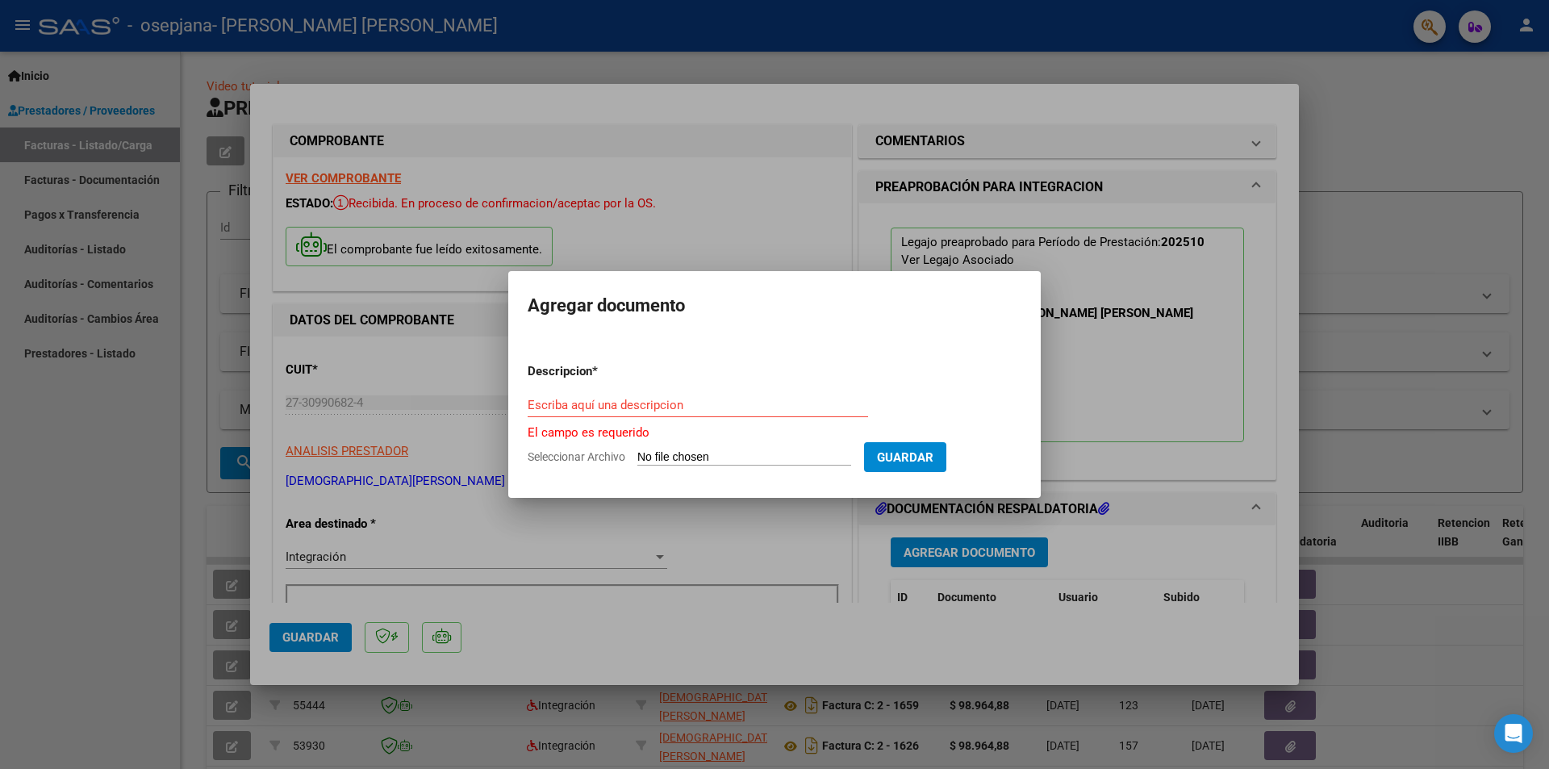
click at [806, 533] on div at bounding box center [774, 384] width 1549 height 769
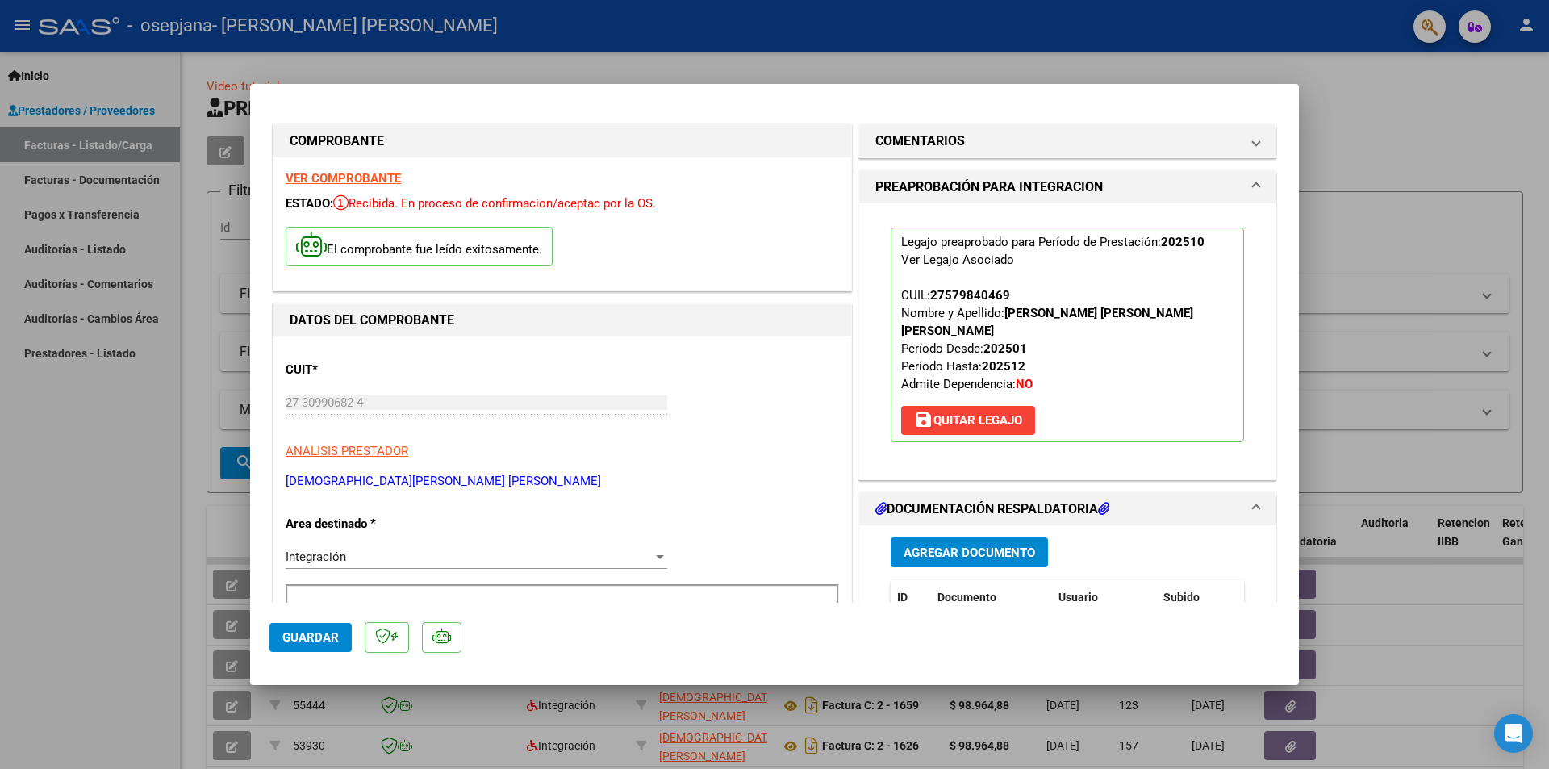
scroll to position [484, 0]
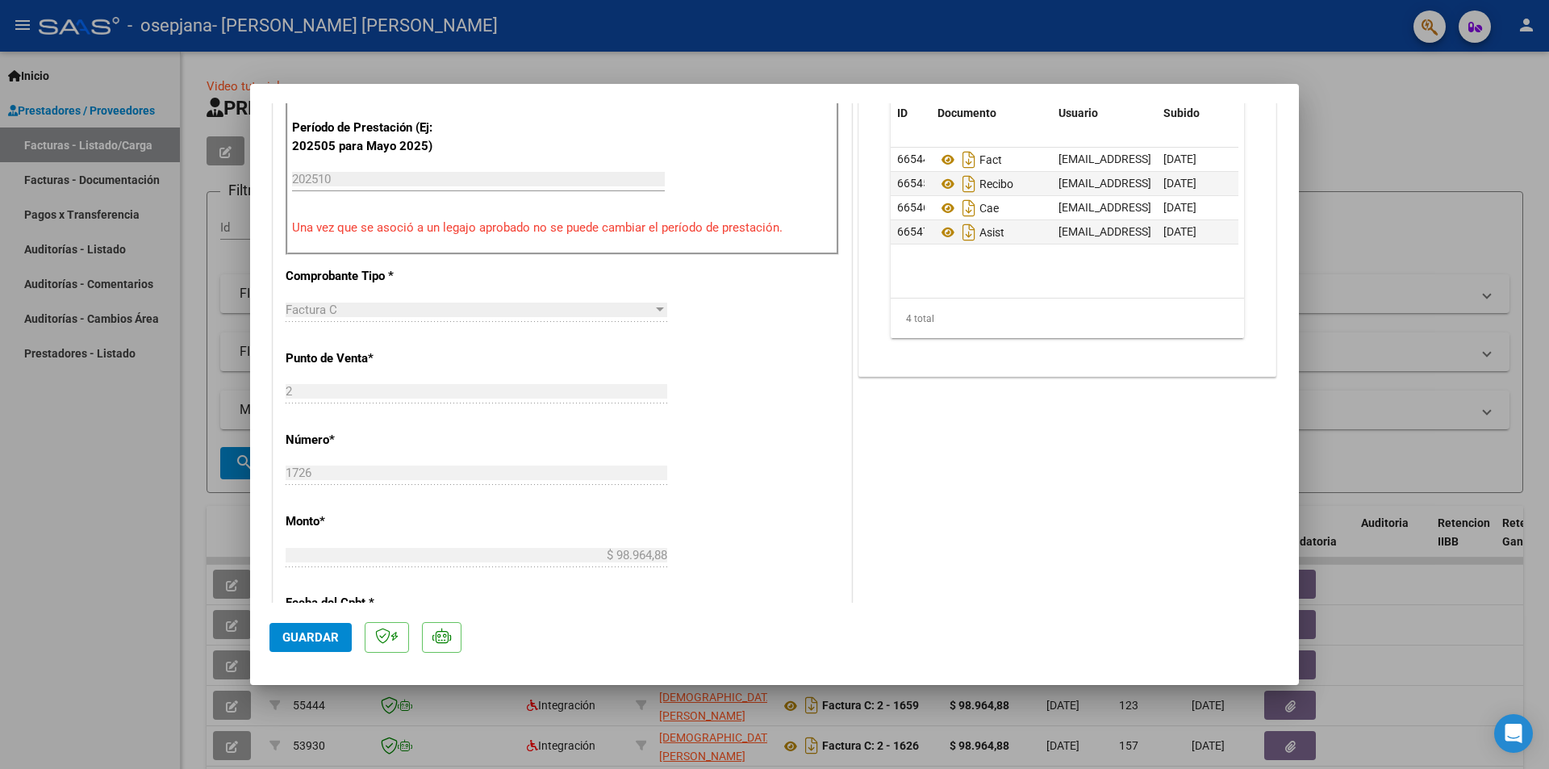
click at [330, 639] on span "Guardar" at bounding box center [310, 637] width 56 height 15
